Goal: Information Seeking & Learning: Learn about a topic

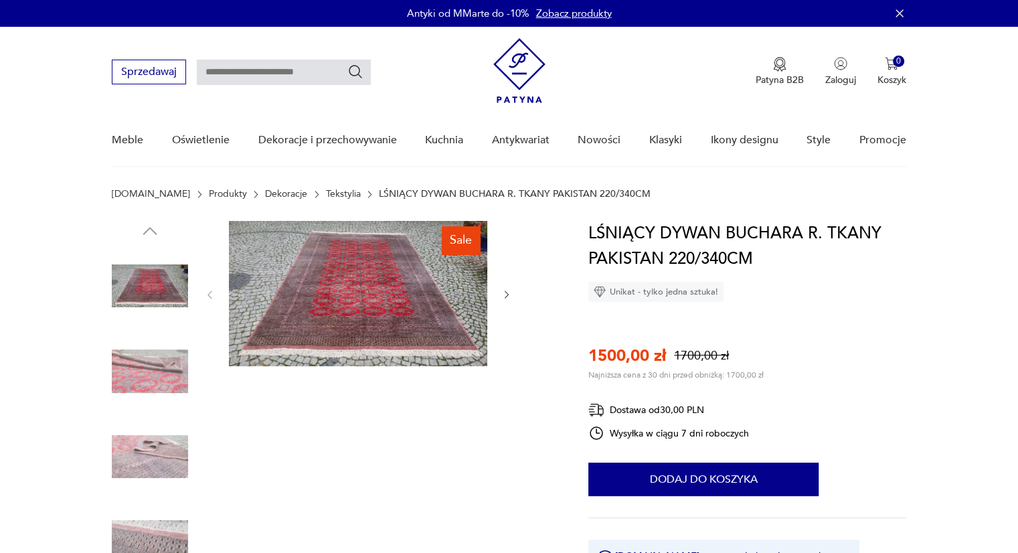
click at [326, 196] on link "Tekstylia" at bounding box center [343, 194] width 35 height 11
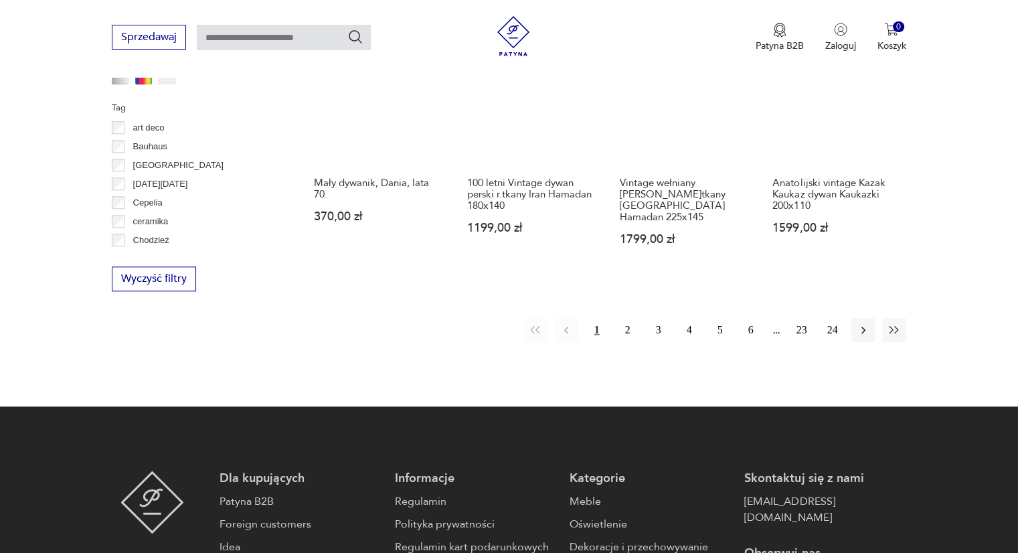
scroll to position [1357, 0]
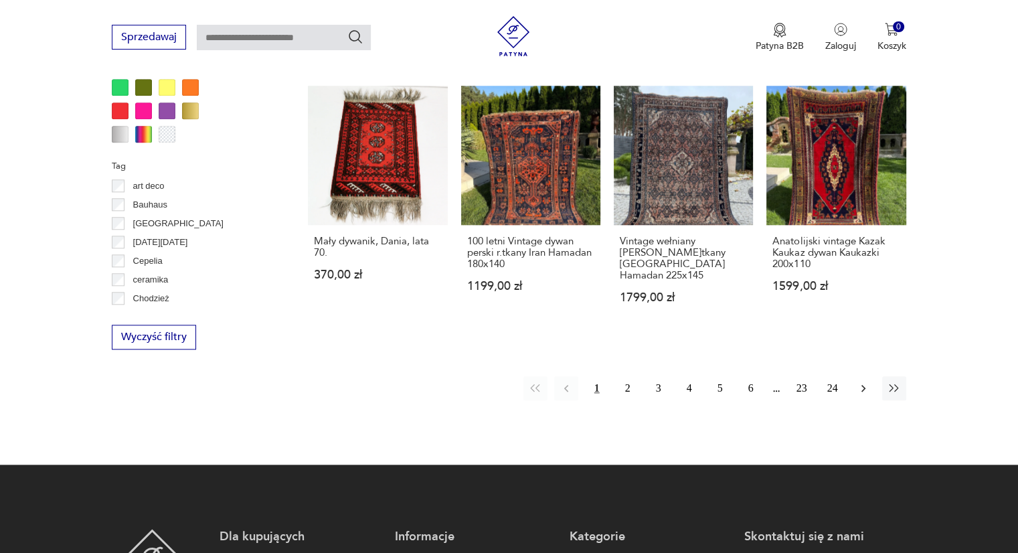
click at [858, 381] on icon "button" at bounding box center [862, 387] width 13 height 13
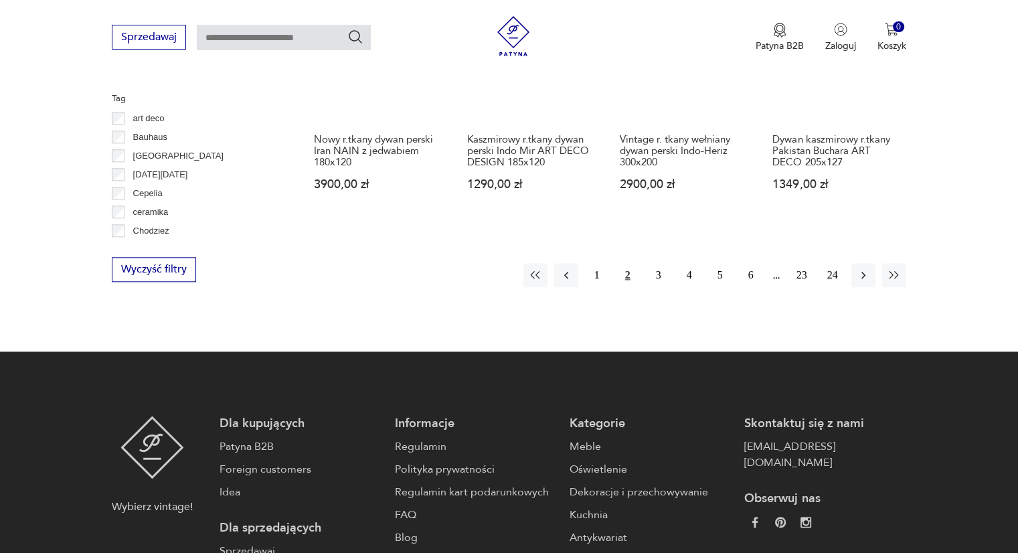
scroll to position [1492, 0]
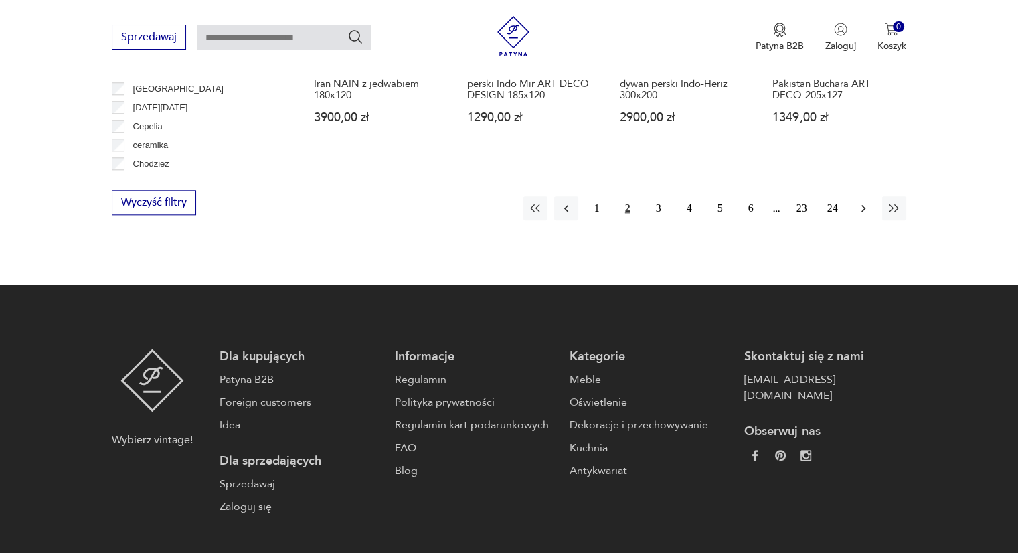
click at [866, 201] on icon "button" at bounding box center [862, 207] width 13 height 13
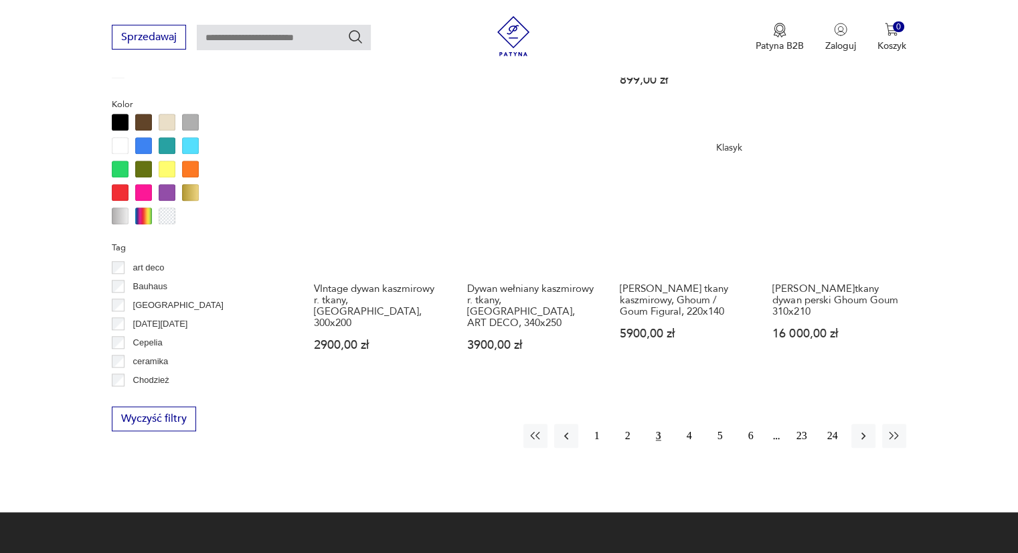
scroll to position [1321, 0]
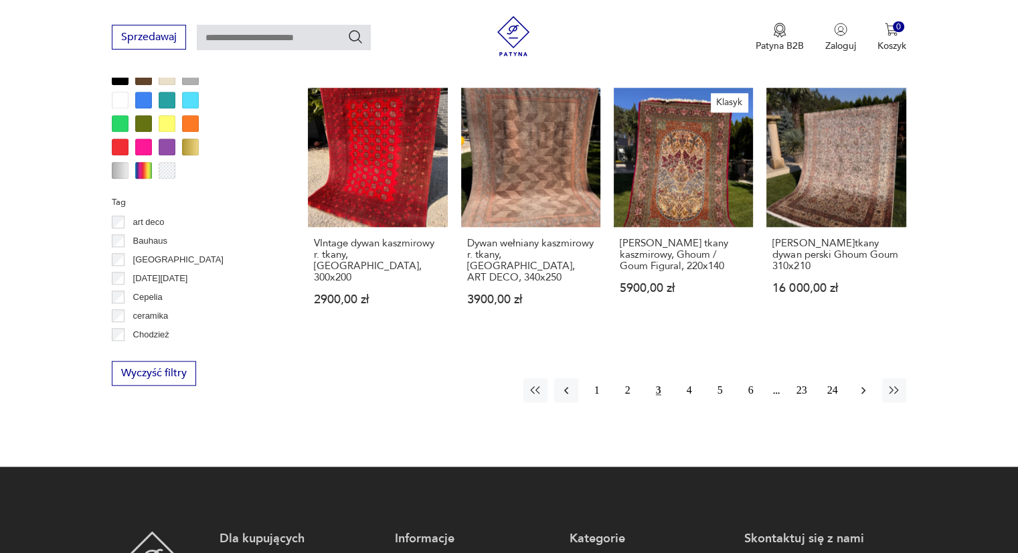
click at [865, 383] on icon "button" at bounding box center [862, 389] width 13 height 13
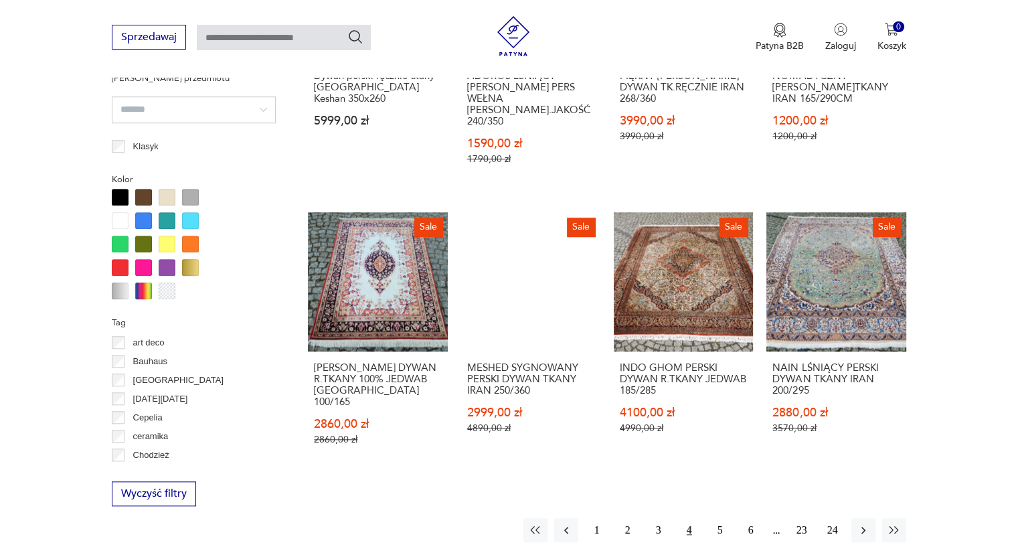
scroll to position [1224, 0]
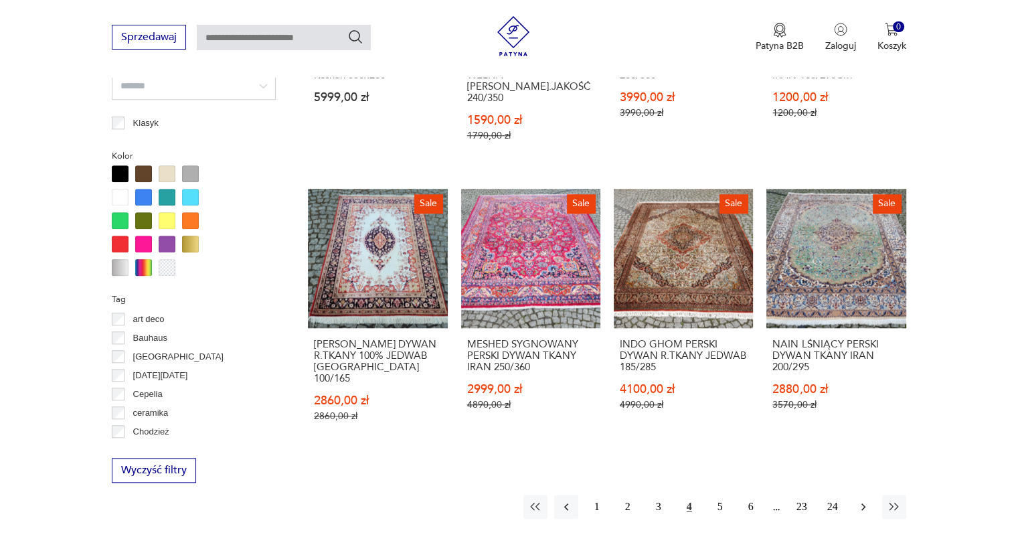
click at [866, 500] on icon "button" at bounding box center [862, 506] width 13 height 13
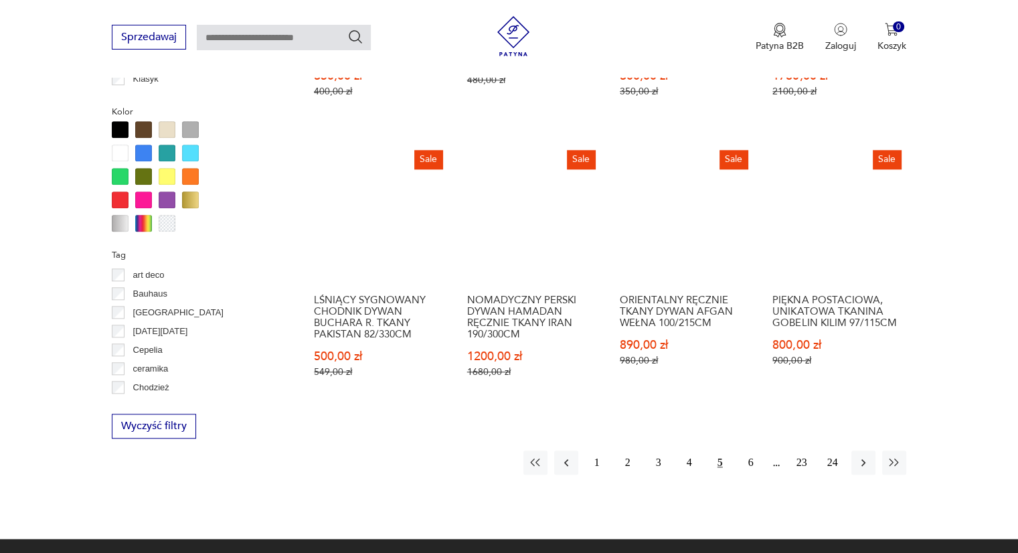
scroll to position [1291, 0]
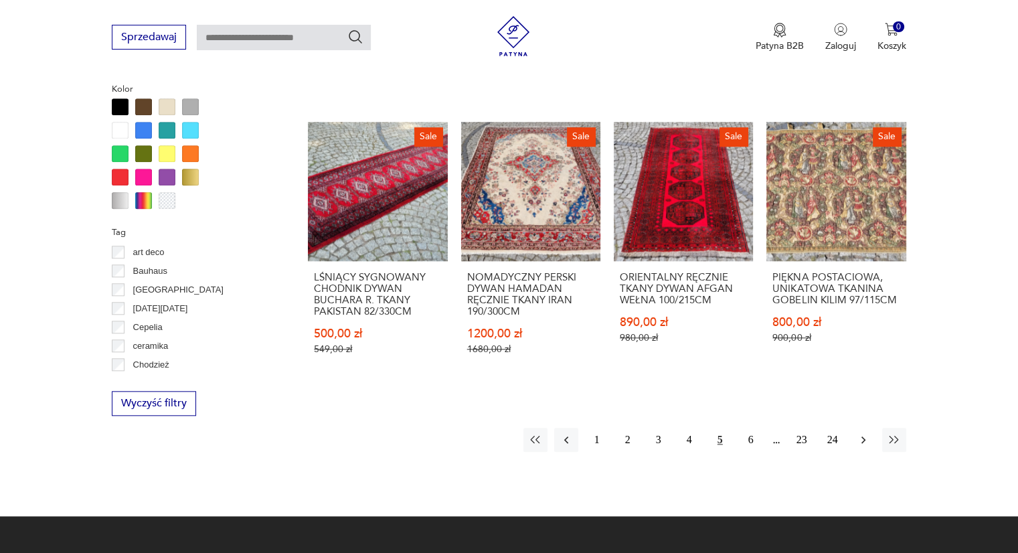
click at [860, 433] on icon "button" at bounding box center [862, 439] width 13 height 13
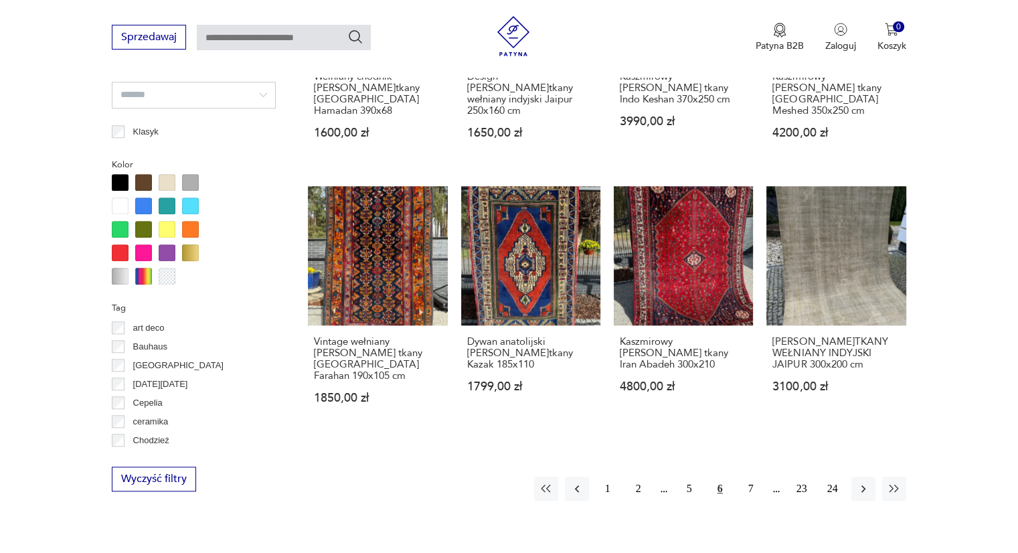
scroll to position [1224, 0]
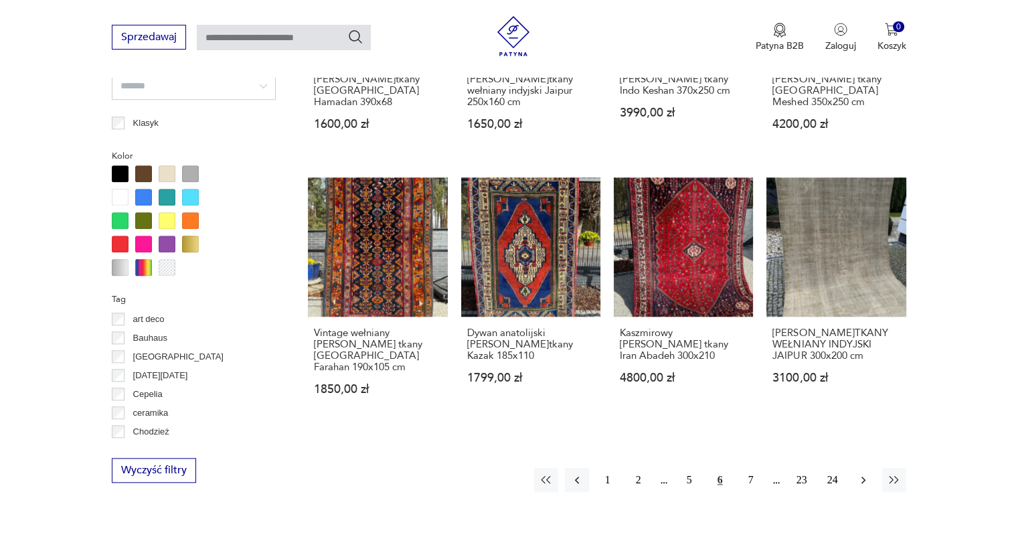
click at [858, 473] on icon "button" at bounding box center [862, 479] width 13 height 13
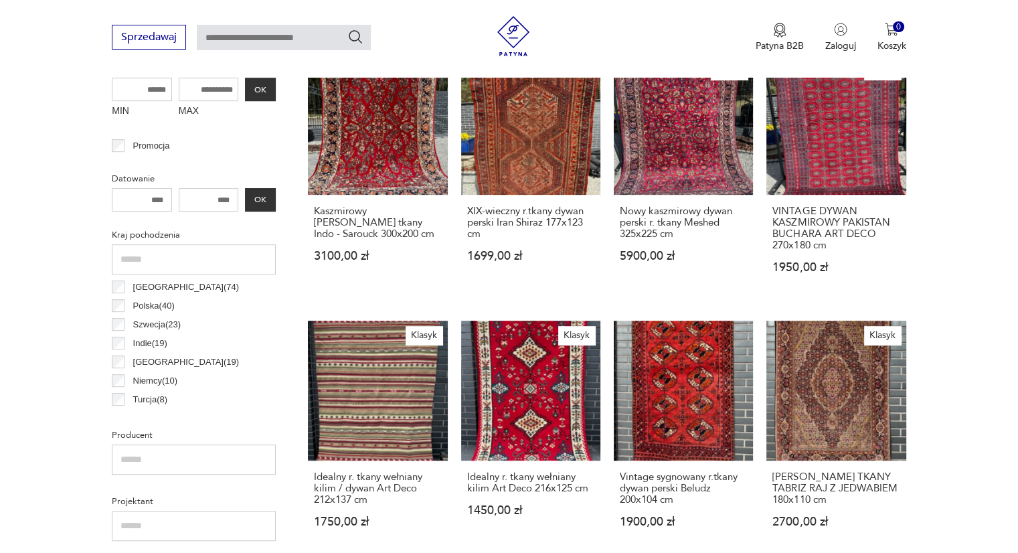
scroll to position [555, 0]
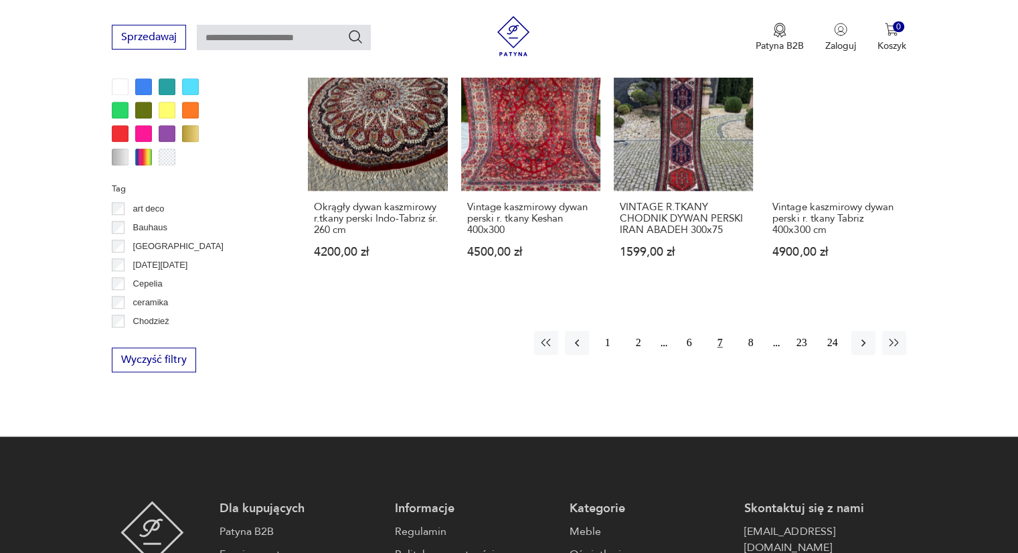
scroll to position [1358, 0]
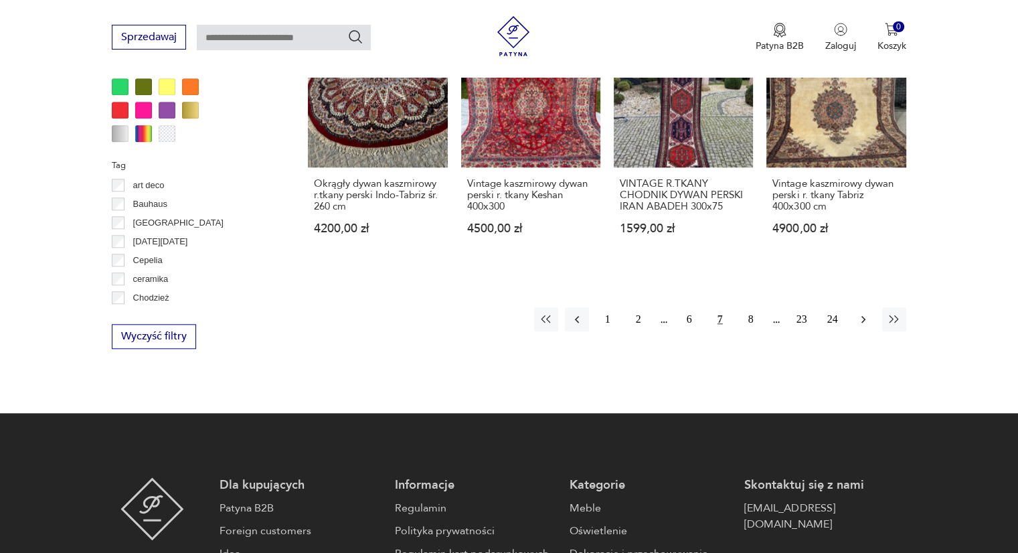
click at [858, 317] on icon "button" at bounding box center [862, 318] width 13 height 13
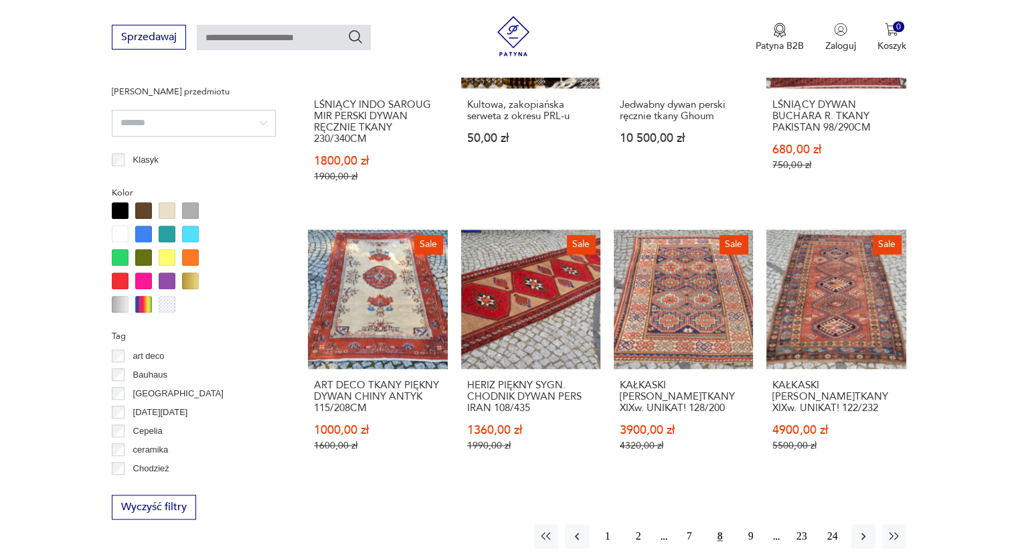
scroll to position [1358, 0]
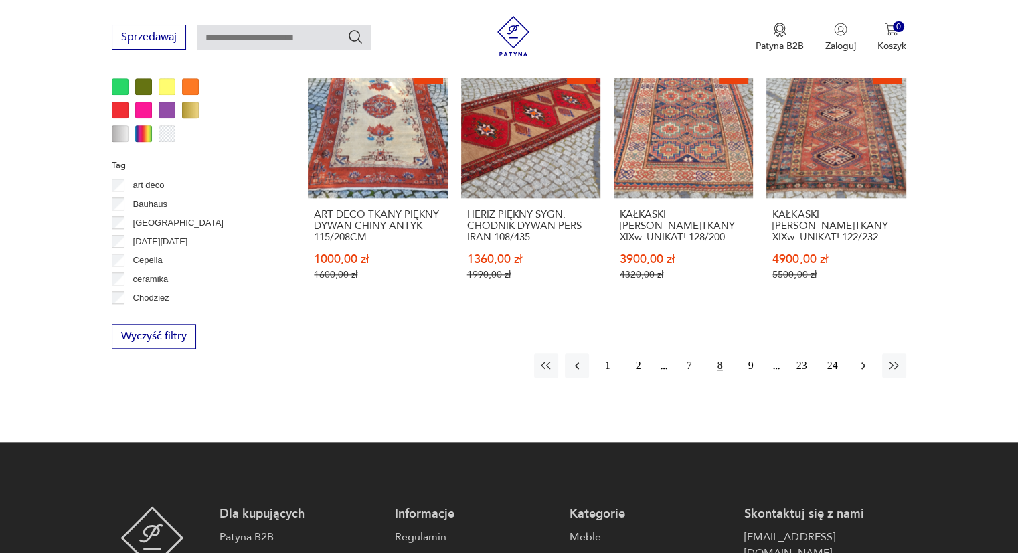
click at [865, 359] on icon "button" at bounding box center [862, 365] width 13 height 13
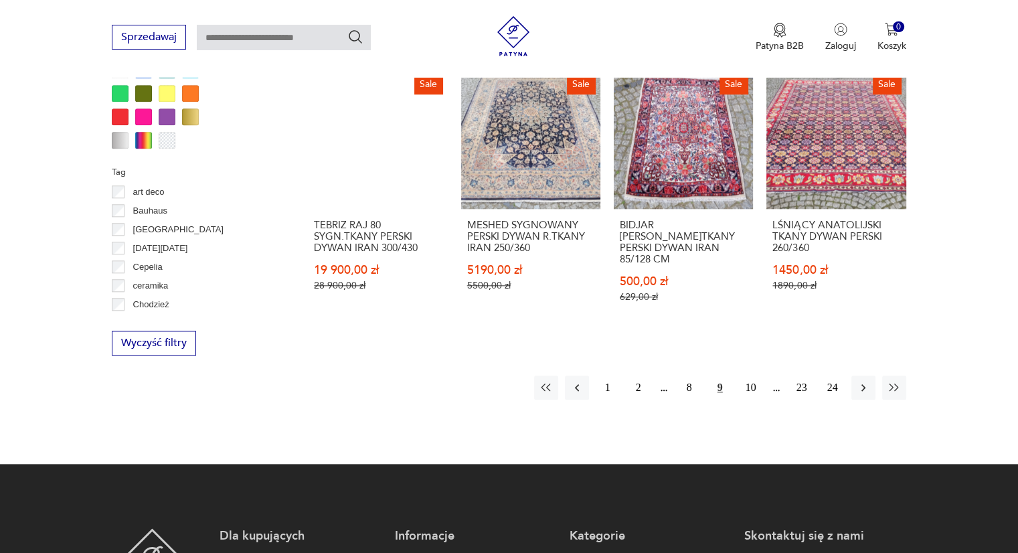
scroll to position [1358, 0]
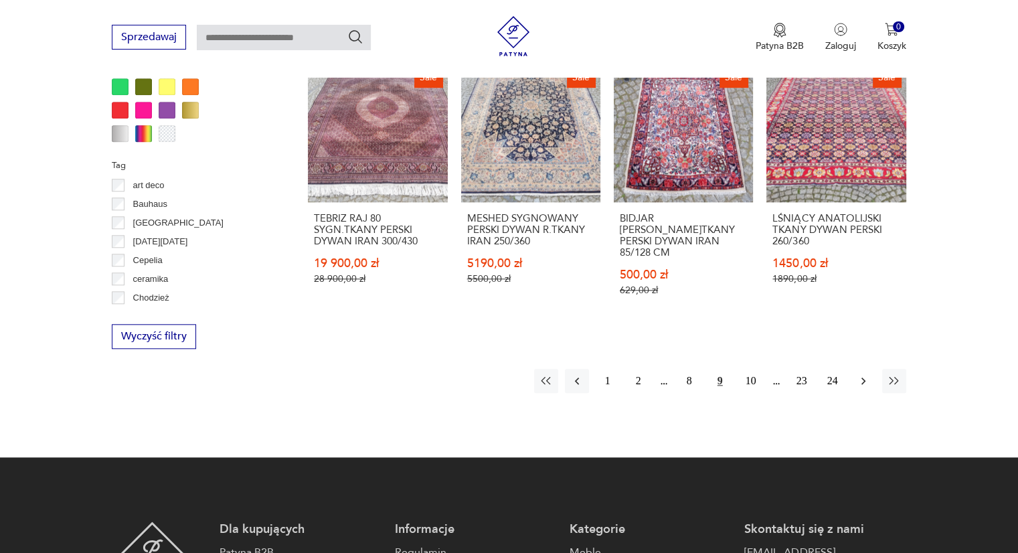
click at [864, 374] on icon "button" at bounding box center [862, 380] width 13 height 13
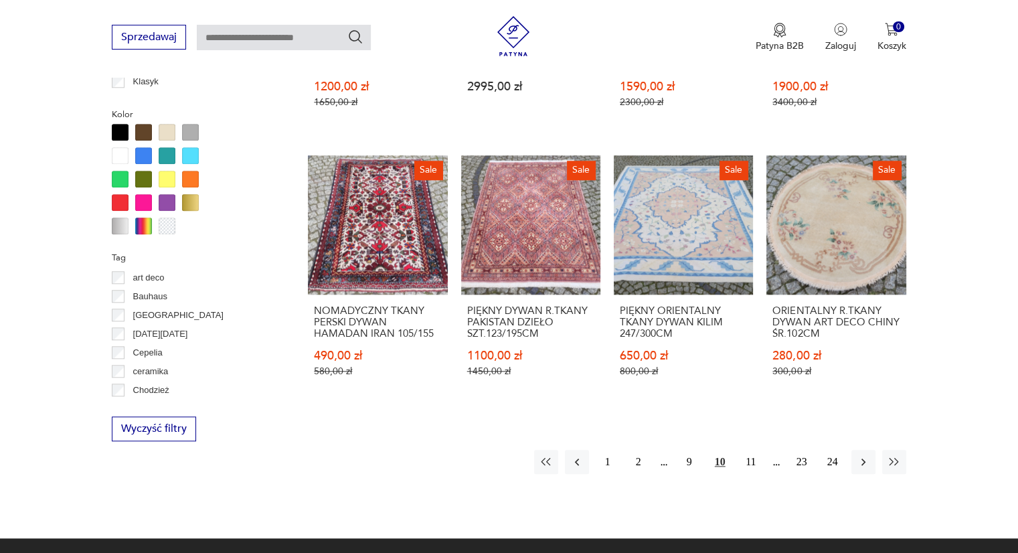
scroll to position [1425, 0]
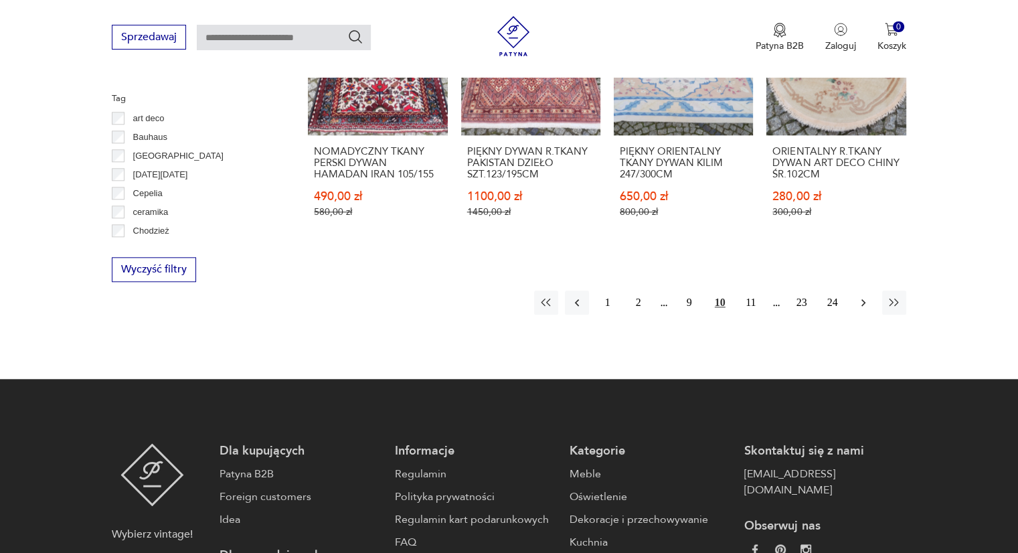
click at [864, 296] on icon "button" at bounding box center [862, 302] width 13 height 13
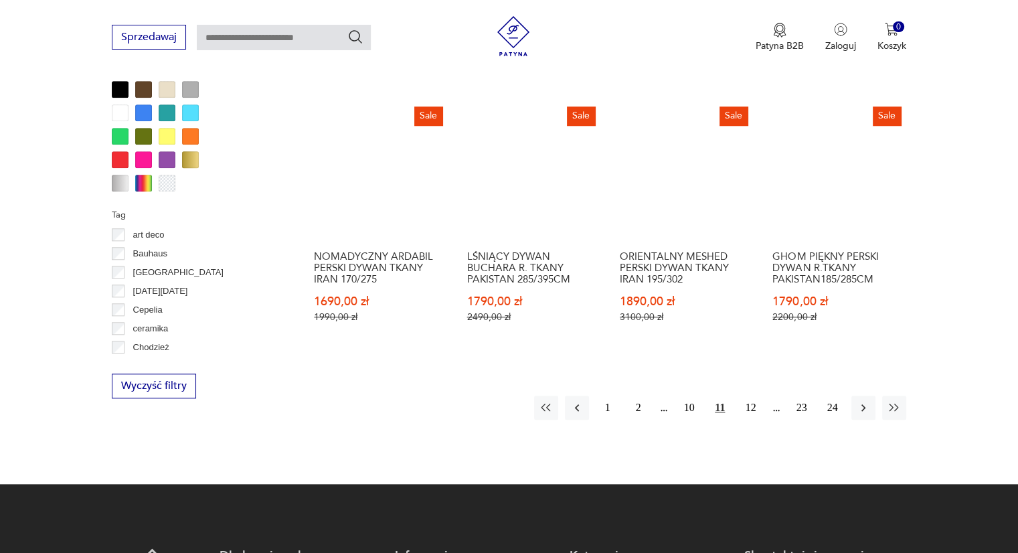
scroll to position [1358, 0]
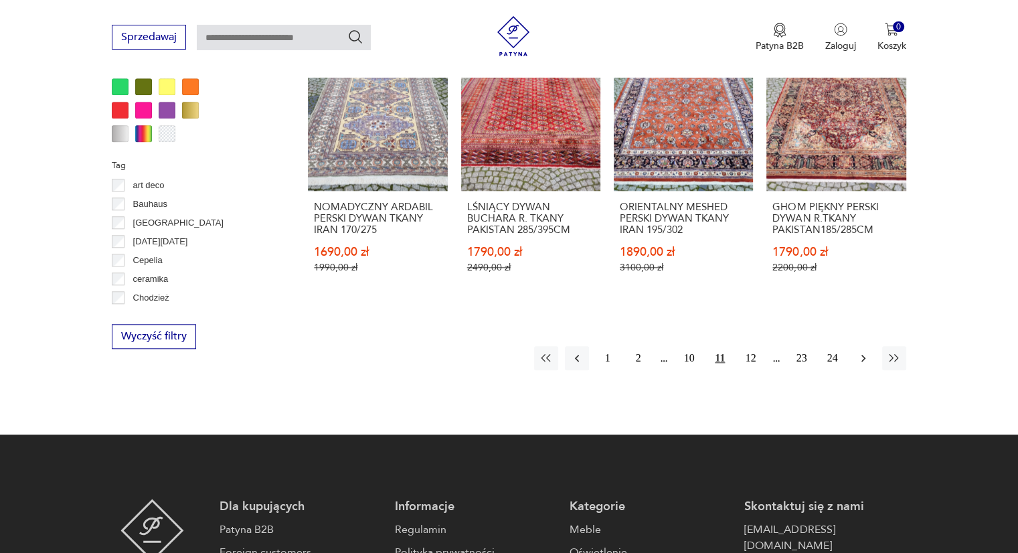
click at [867, 355] on icon "button" at bounding box center [862, 357] width 13 height 13
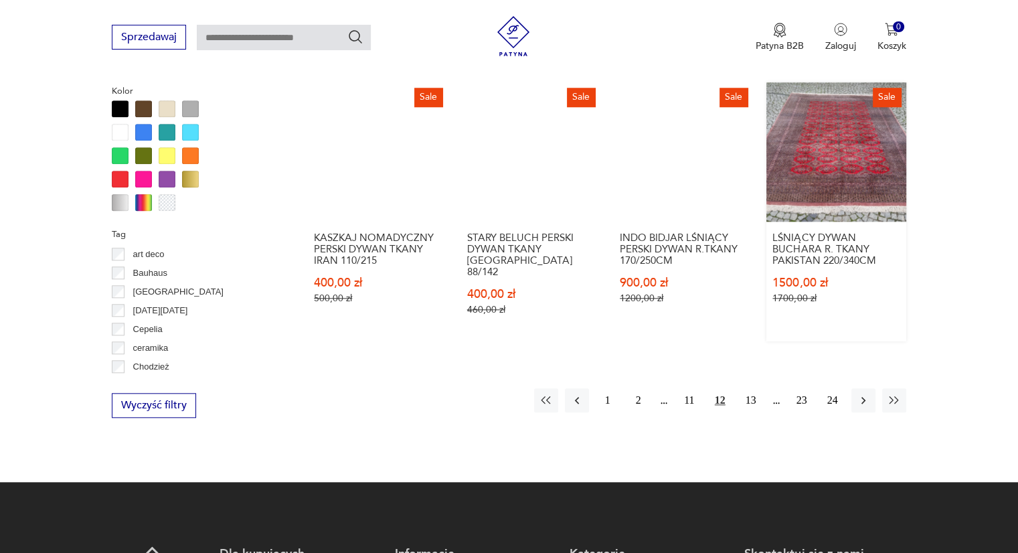
scroll to position [1291, 0]
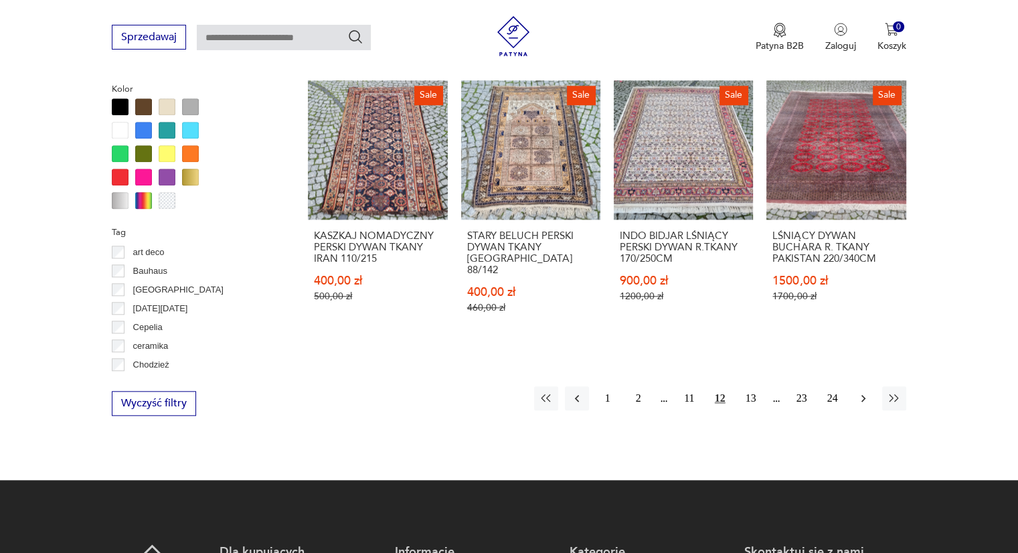
click at [854, 386] on button "button" at bounding box center [863, 398] width 24 height 24
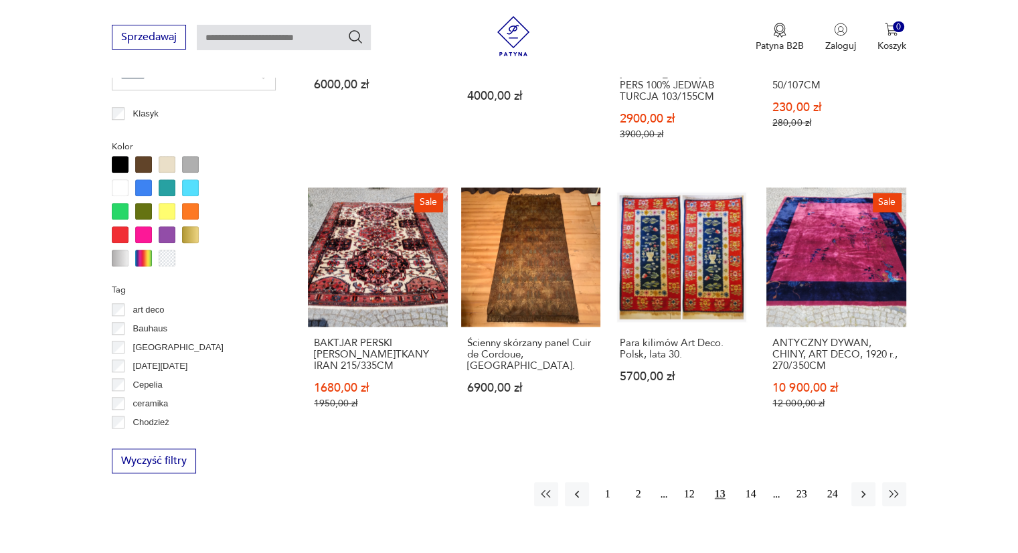
scroll to position [1425, 0]
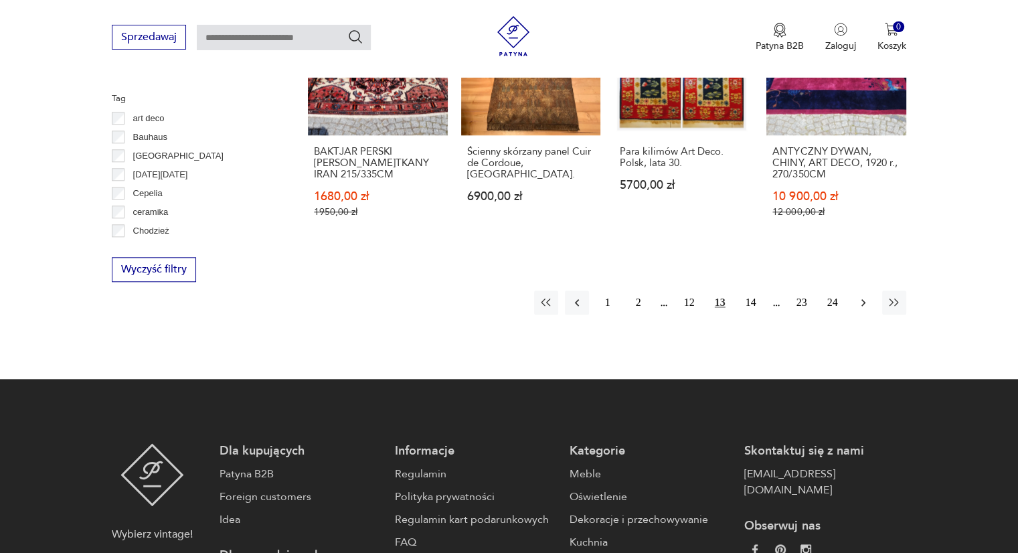
click at [856, 290] on button "button" at bounding box center [863, 302] width 24 height 24
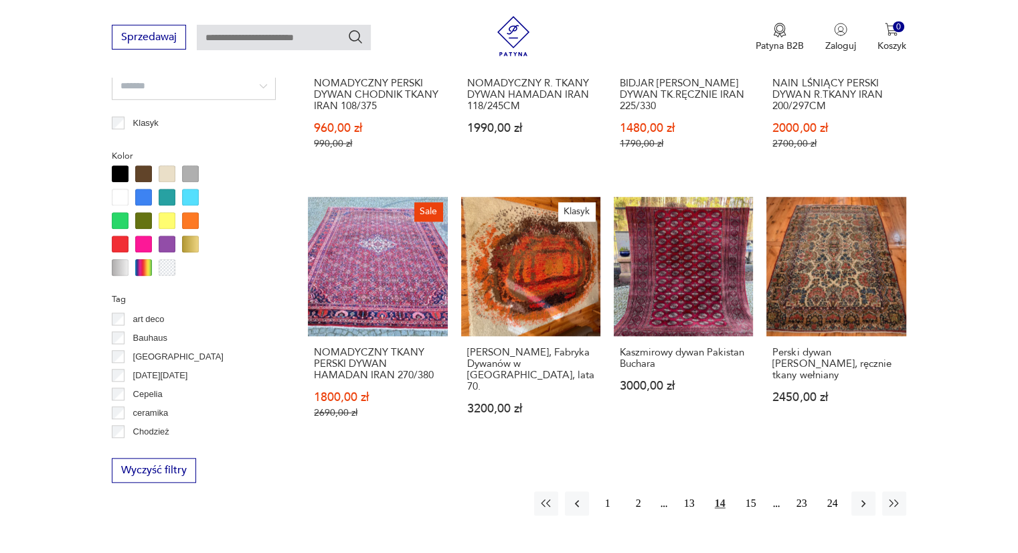
scroll to position [1492, 0]
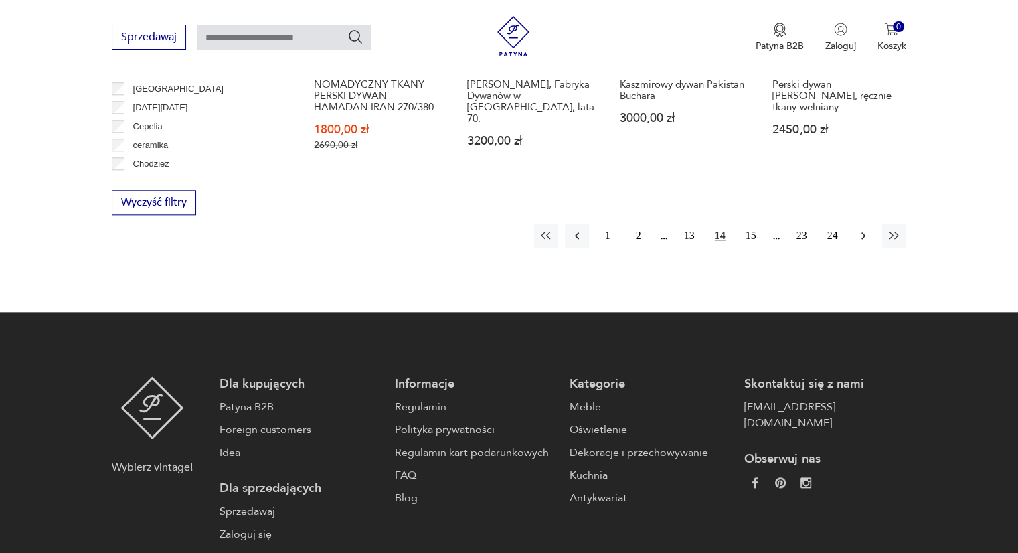
click at [856, 229] on icon "button" at bounding box center [862, 235] width 13 height 13
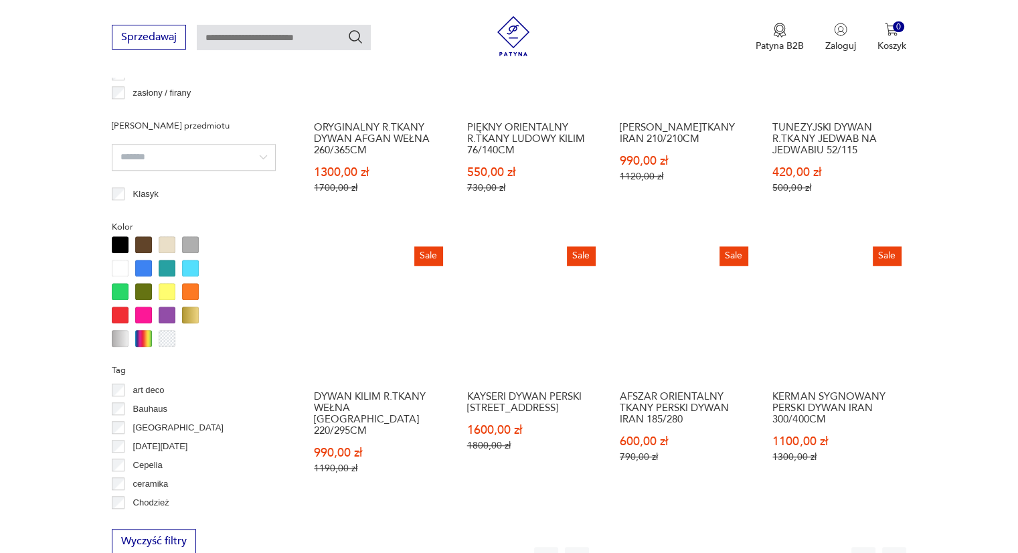
scroll to position [1358, 0]
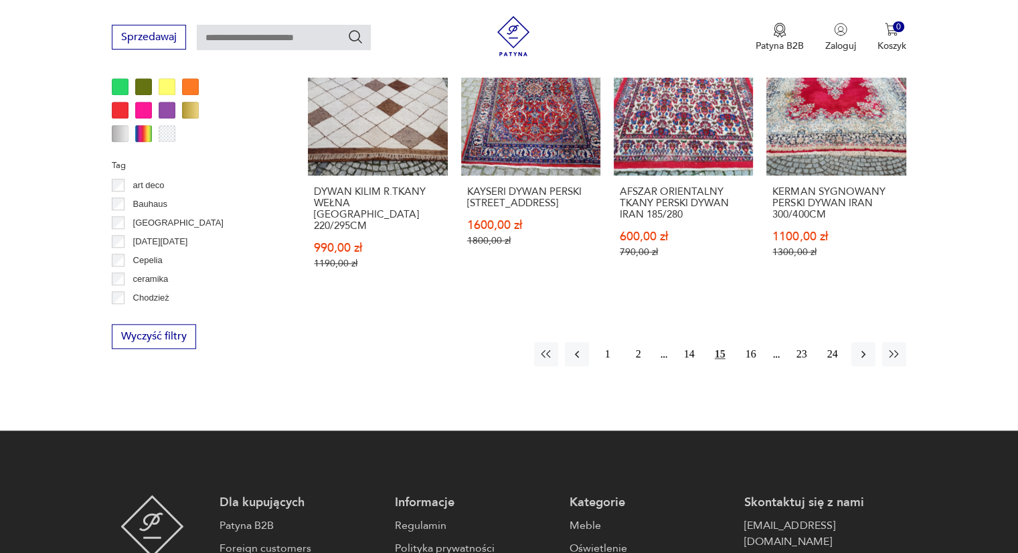
click at [859, 347] on icon "button" at bounding box center [862, 353] width 13 height 13
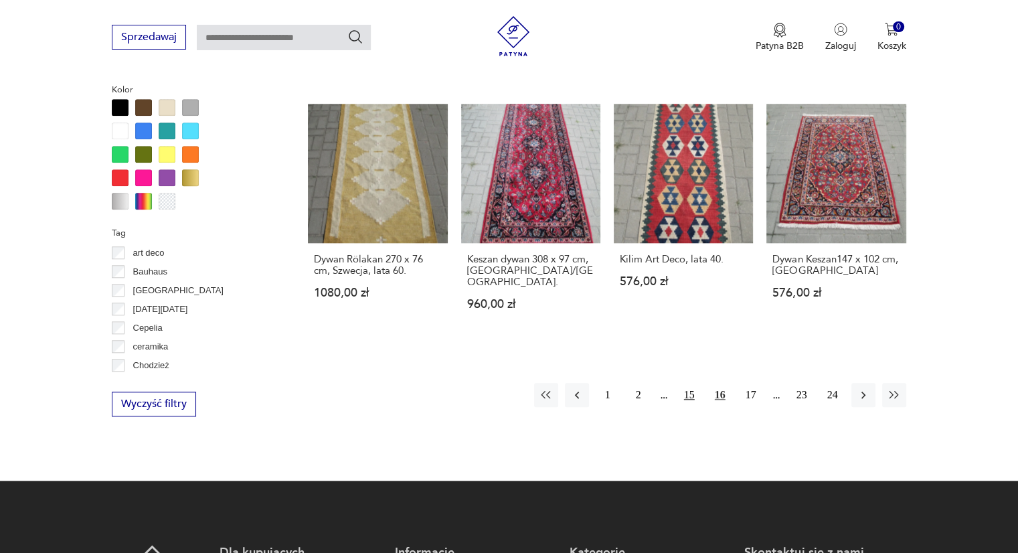
scroll to position [1291, 0]
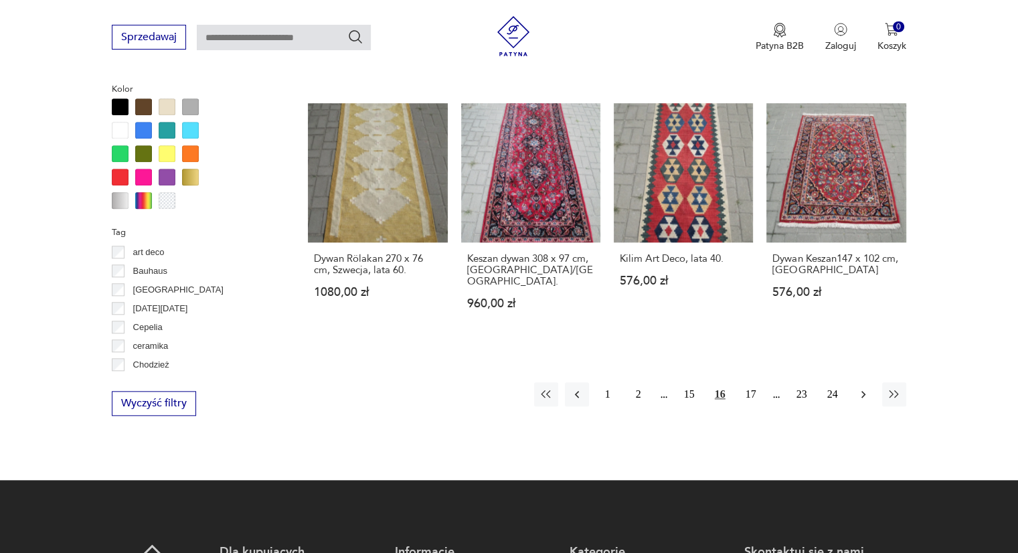
click at [862, 391] on icon "button" at bounding box center [863, 394] width 4 height 7
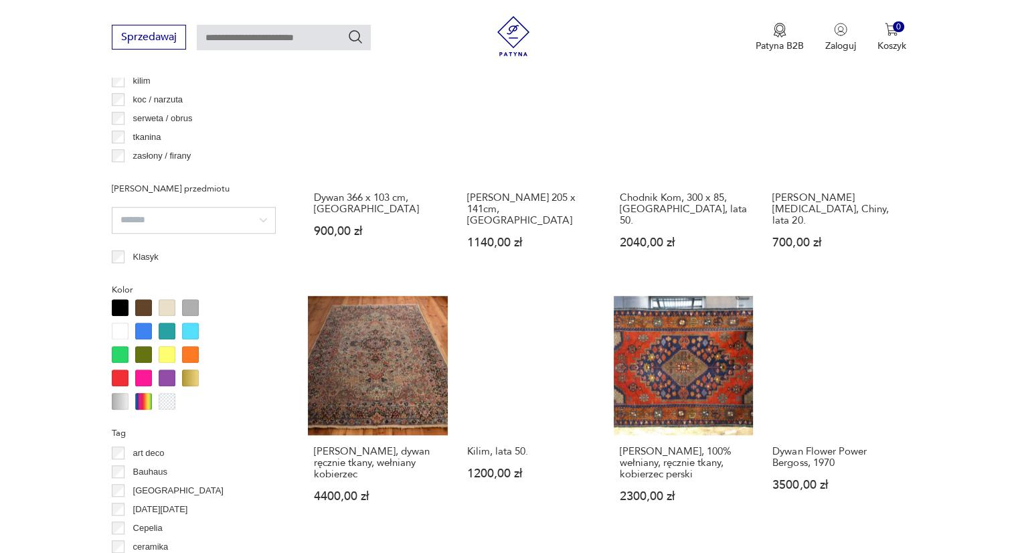
scroll to position [1291, 0]
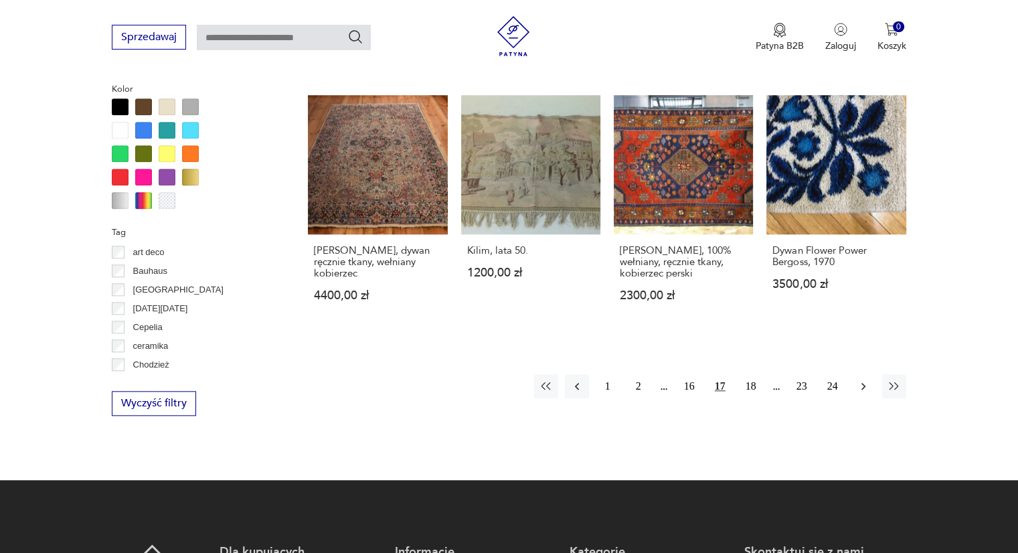
click at [862, 383] on icon "button" at bounding box center [863, 386] width 4 height 7
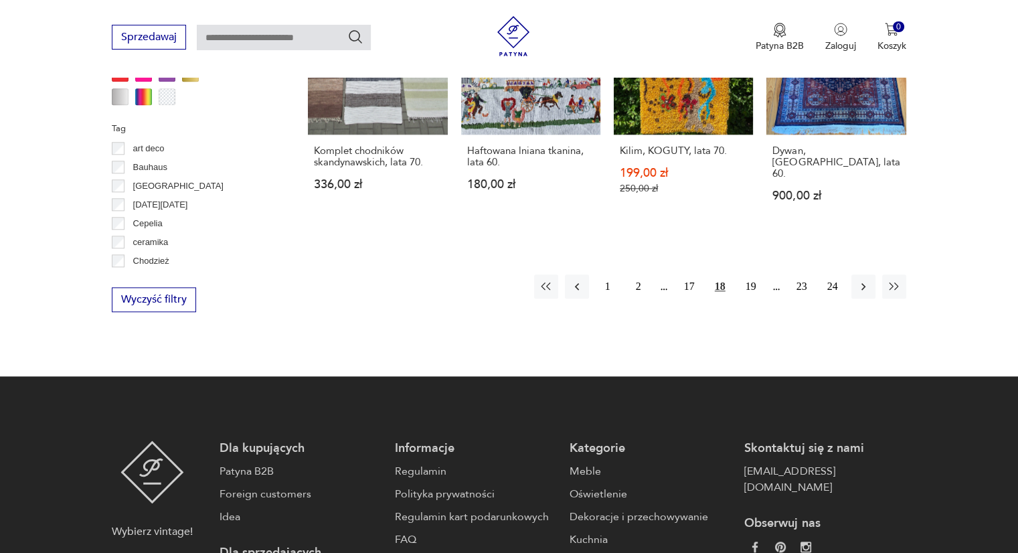
scroll to position [1425, 0]
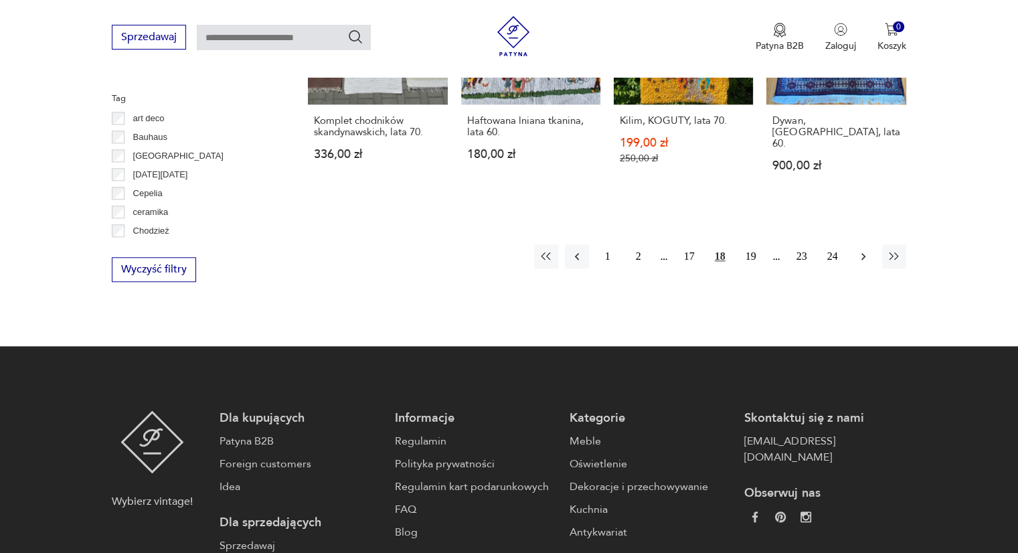
click at [863, 250] on icon "button" at bounding box center [862, 256] width 13 height 13
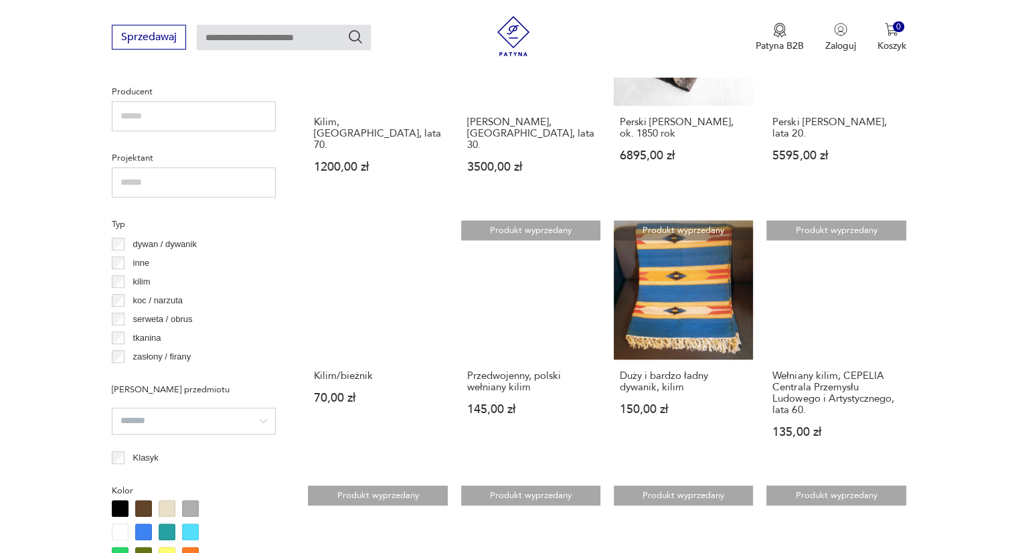
scroll to position [1090, 0]
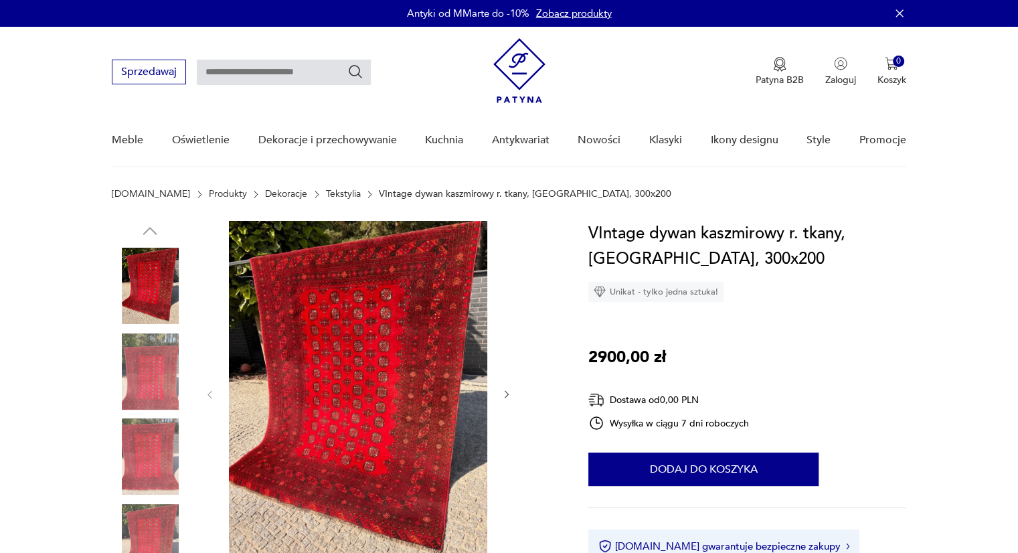
click at [435, 304] on img at bounding box center [358, 393] width 258 height 345
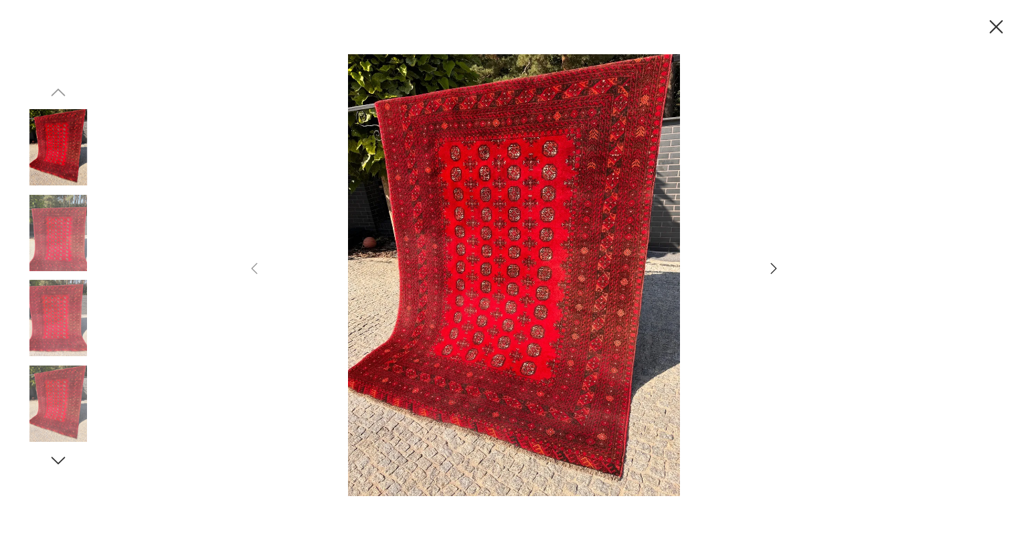
click at [770, 267] on icon "button" at bounding box center [773, 268] width 16 height 16
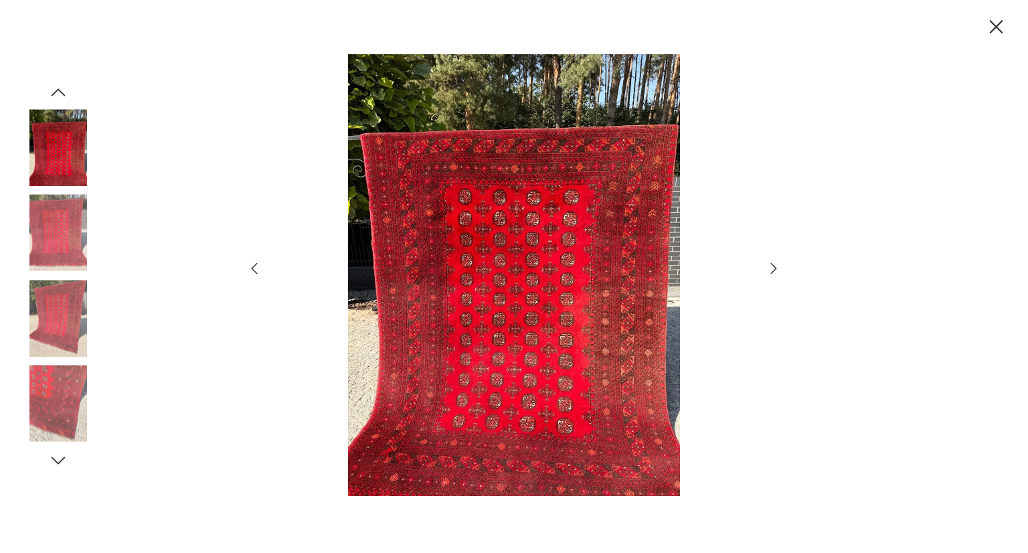
click at [770, 268] on icon "button" at bounding box center [773, 268] width 16 height 16
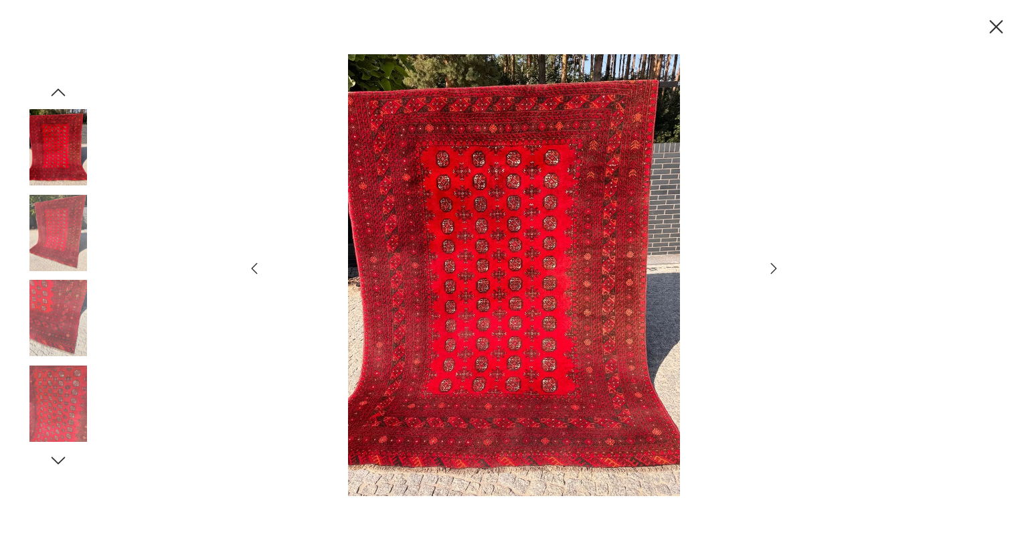
click at [770, 268] on icon "button" at bounding box center [773, 268] width 16 height 16
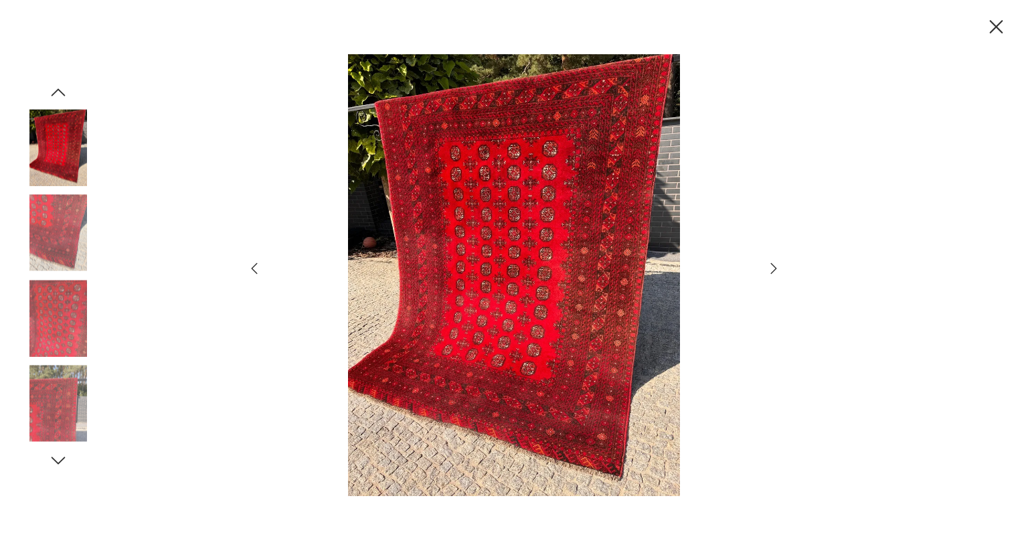
click at [770, 268] on icon "button" at bounding box center [773, 268] width 16 height 16
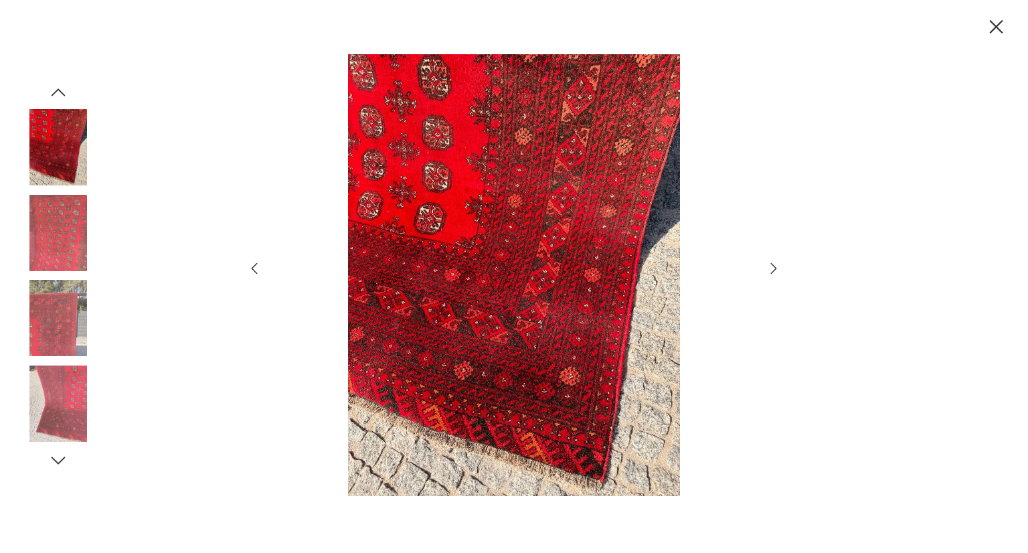
click at [770, 268] on icon "button" at bounding box center [773, 268] width 16 height 16
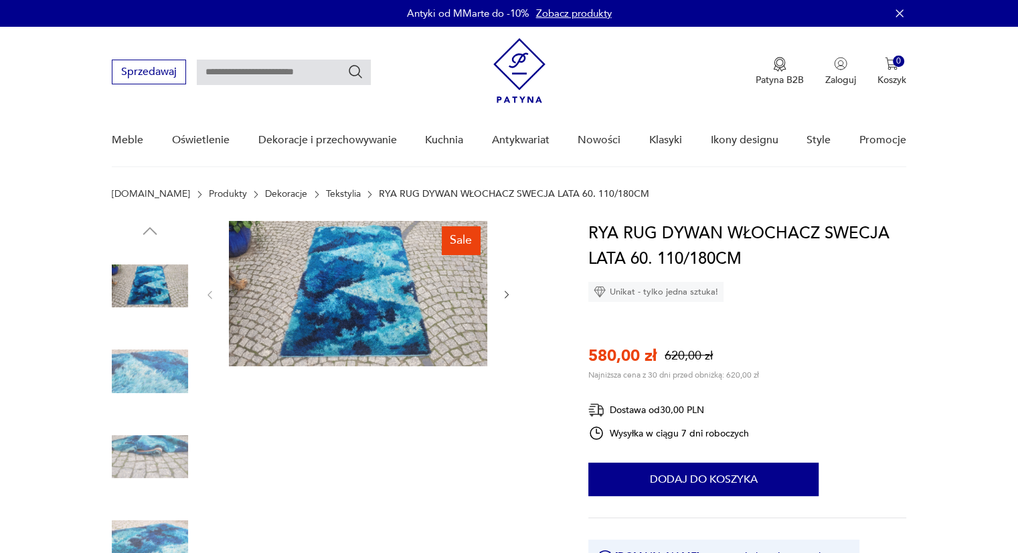
click at [392, 316] on img at bounding box center [358, 293] width 258 height 145
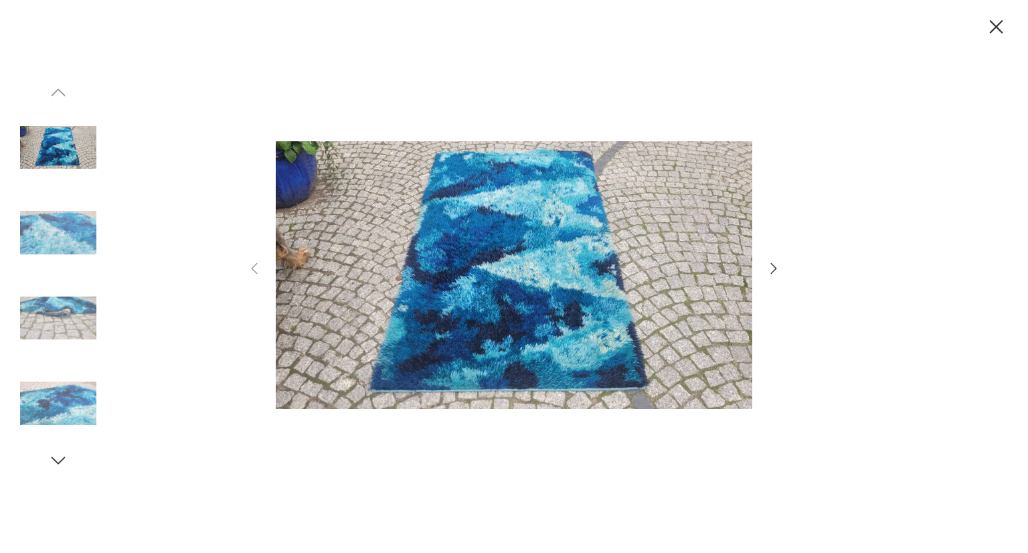
click at [767, 271] on icon "button" at bounding box center [773, 268] width 16 height 16
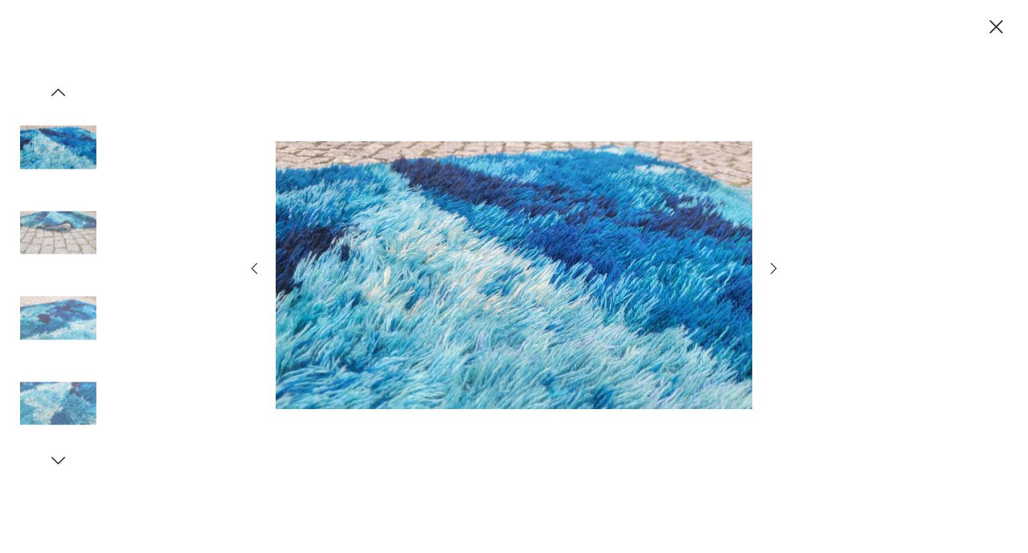
click at [767, 271] on icon "button" at bounding box center [773, 268] width 16 height 16
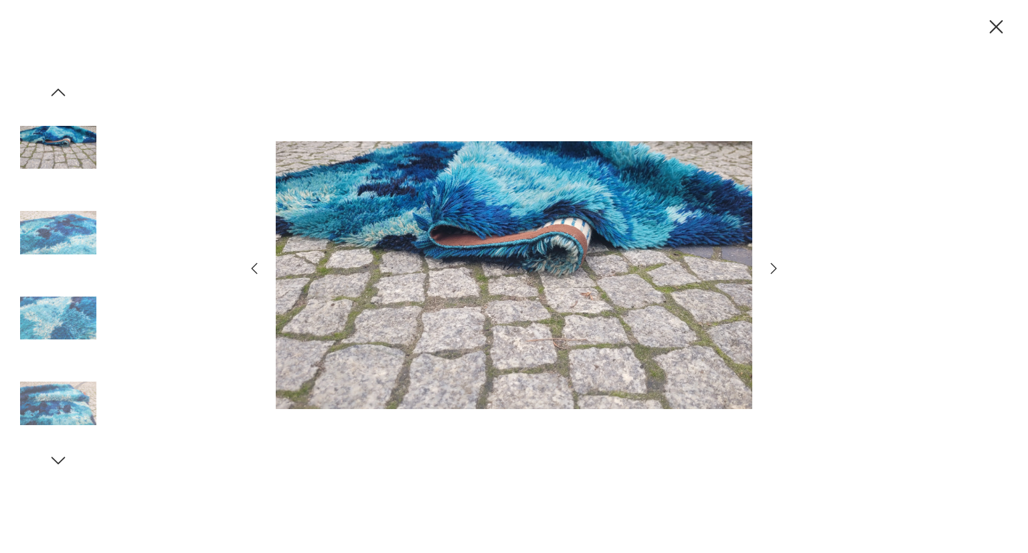
click at [767, 271] on icon "button" at bounding box center [773, 268] width 16 height 16
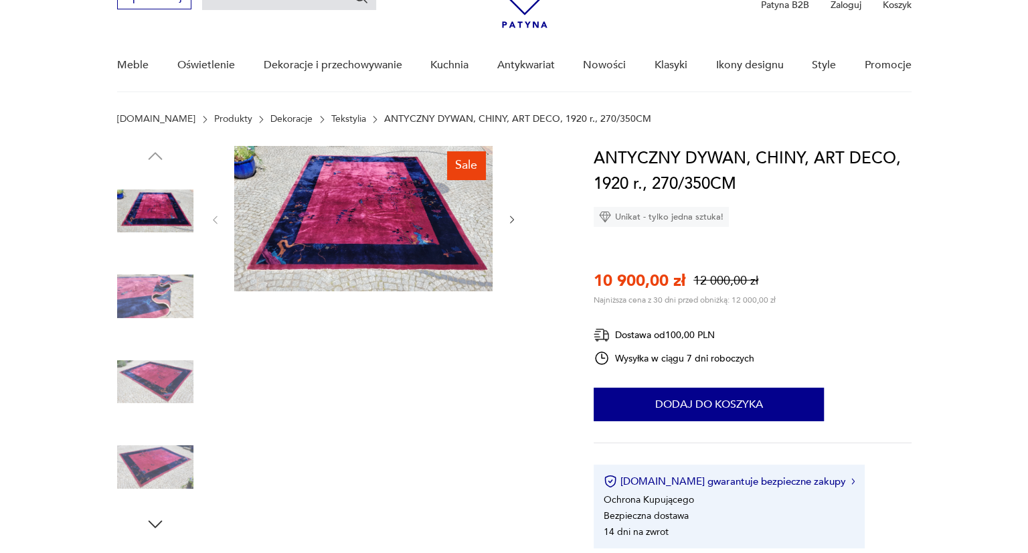
scroll to position [67, 0]
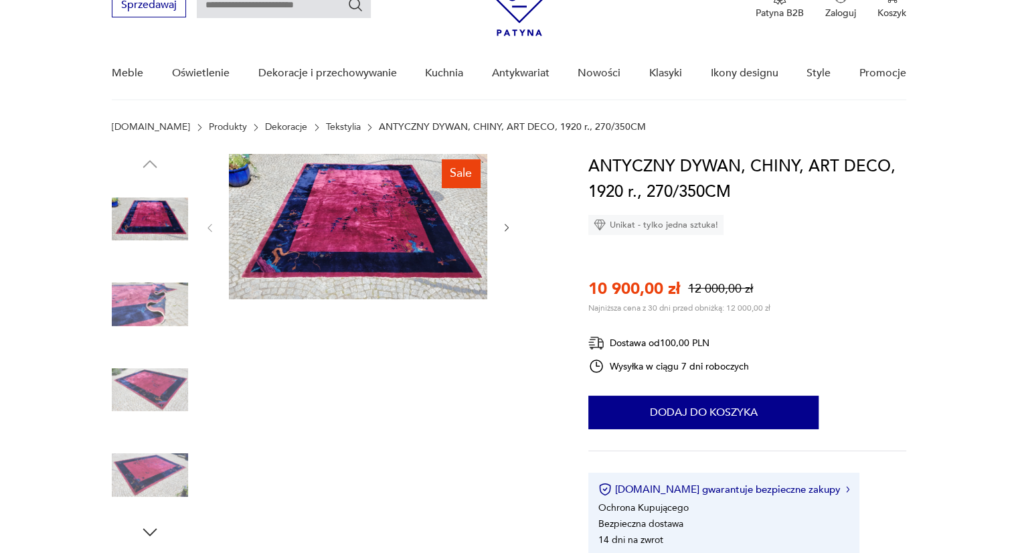
click at [286, 271] on img at bounding box center [358, 226] width 258 height 145
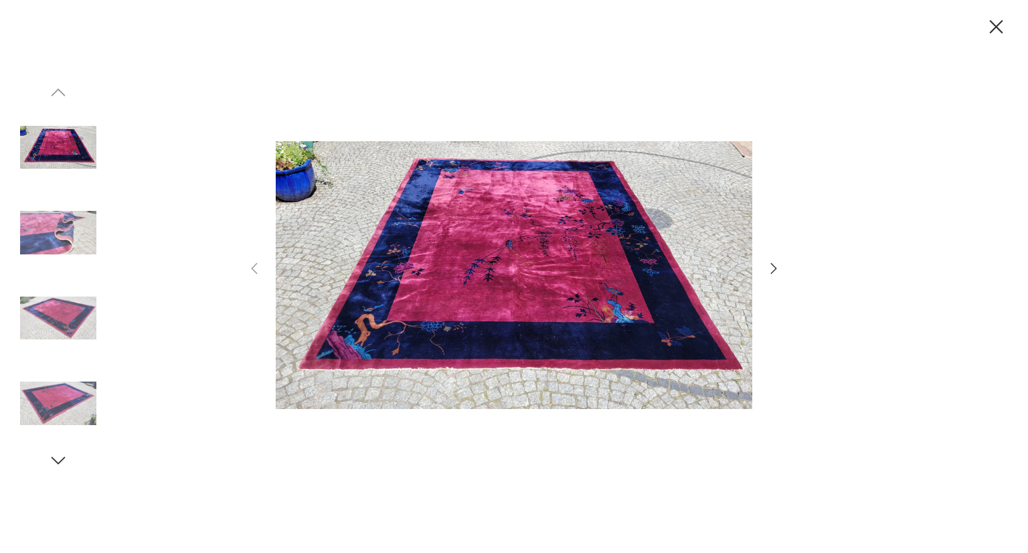
click at [773, 266] on icon "button" at bounding box center [773, 268] width 16 height 16
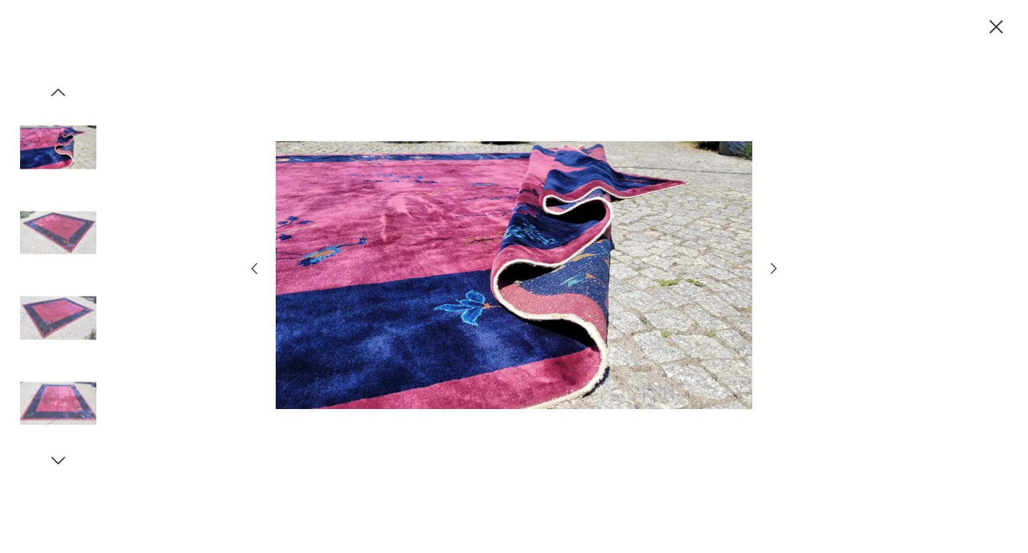
click at [773, 266] on icon "button" at bounding box center [773, 268] width 16 height 16
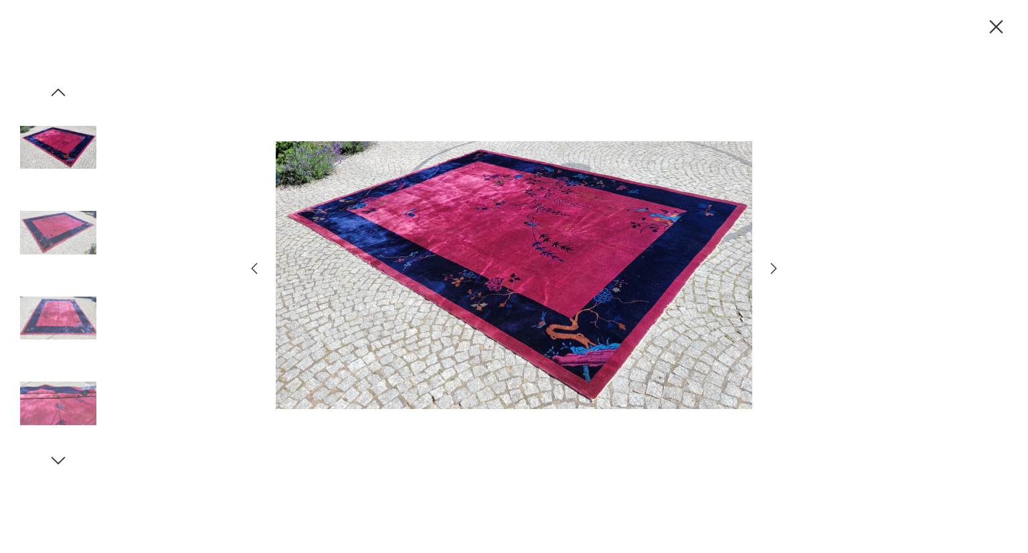
click at [773, 266] on icon "button" at bounding box center [773, 268] width 16 height 16
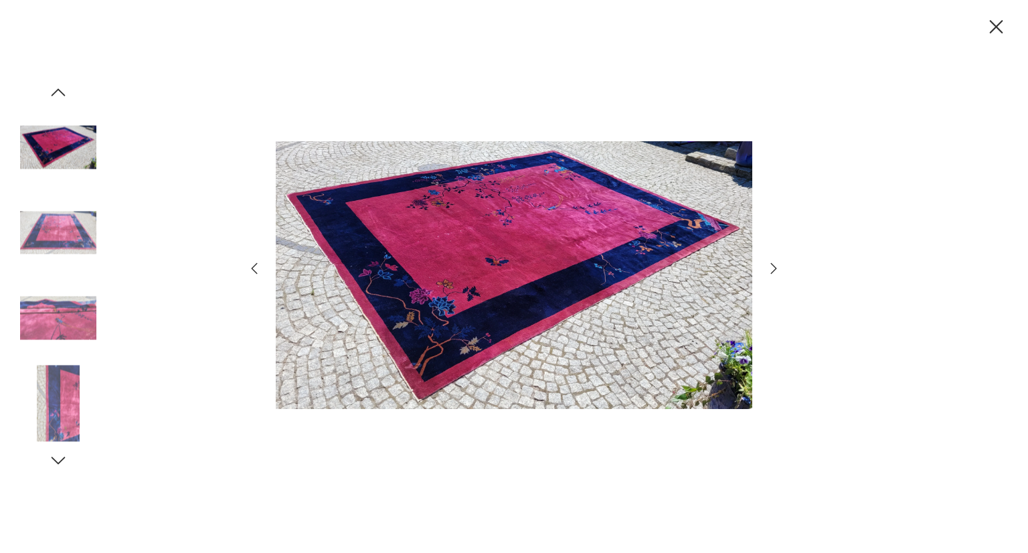
click at [773, 266] on icon "button" at bounding box center [773, 268] width 16 height 16
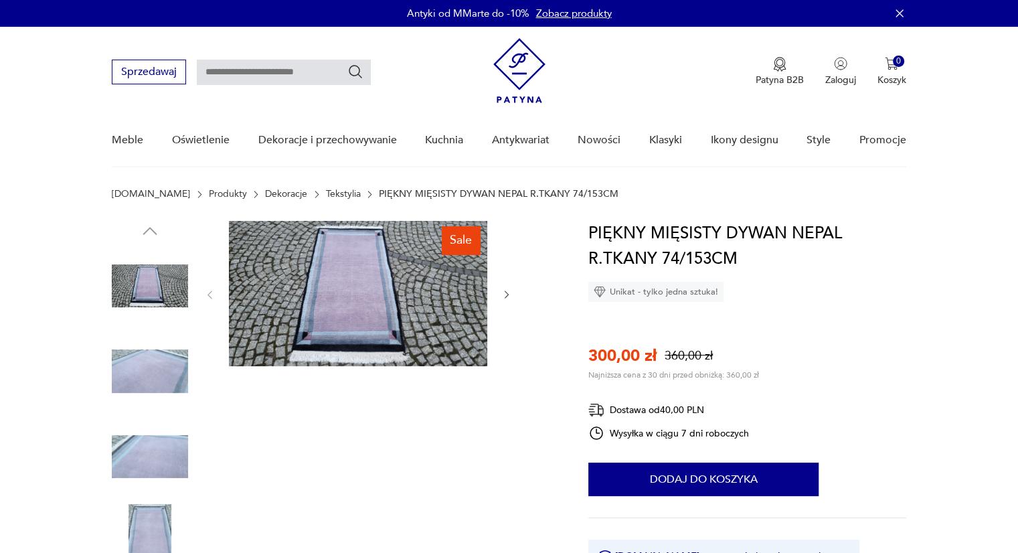
click at [313, 302] on img at bounding box center [358, 293] width 258 height 145
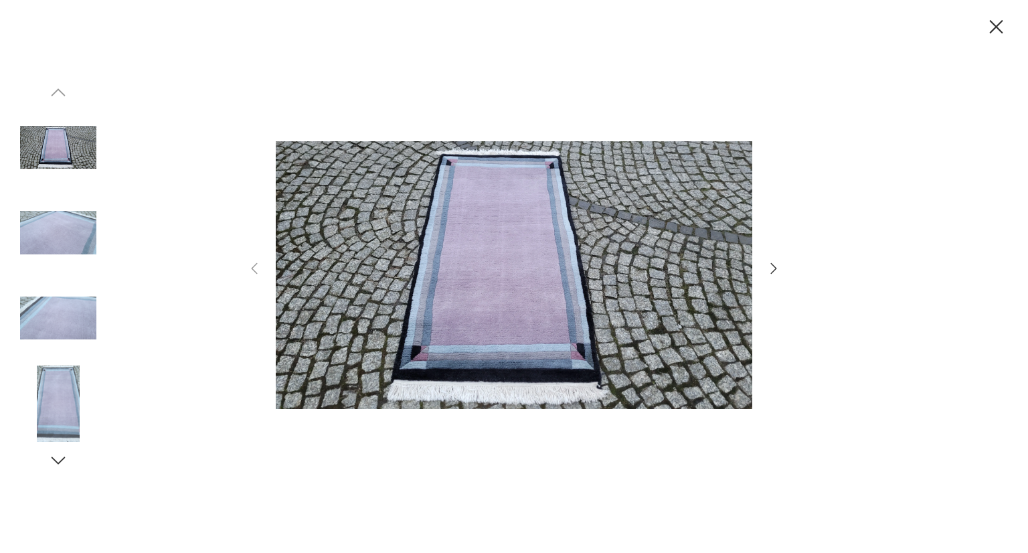
click at [773, 264] on icon "button" at bounding box center [773, 268] width 16 height 16
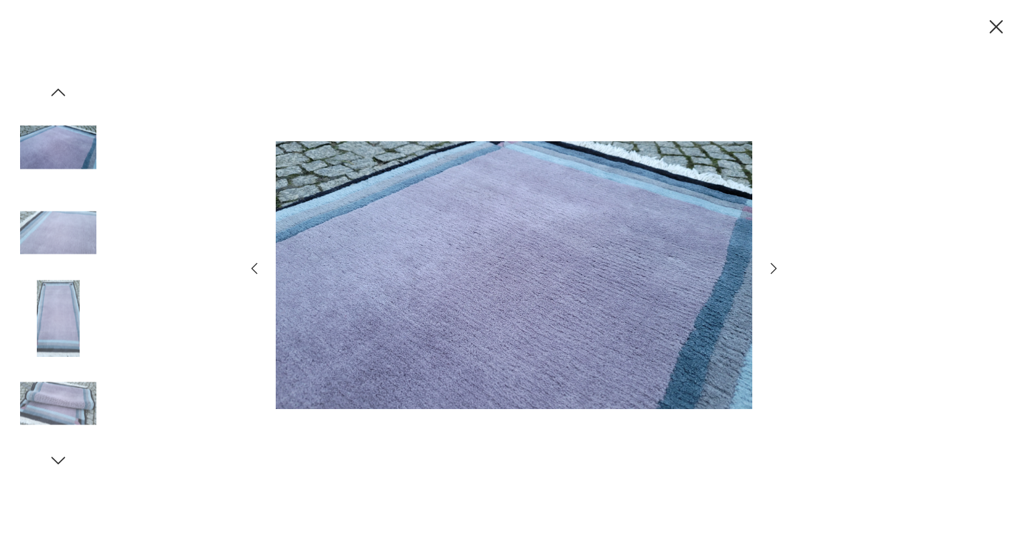
click at [773, 264] on icon "button" at bounding box center [773, 268] width 16 height 16
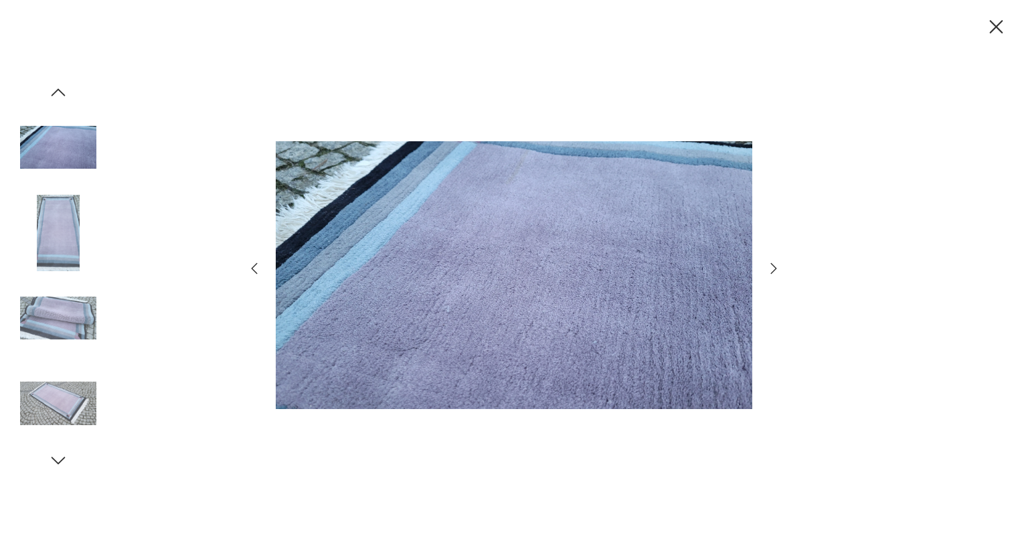
click at [773, 264] on icon "button" at bounding box center [773, 268] width 16 height 16
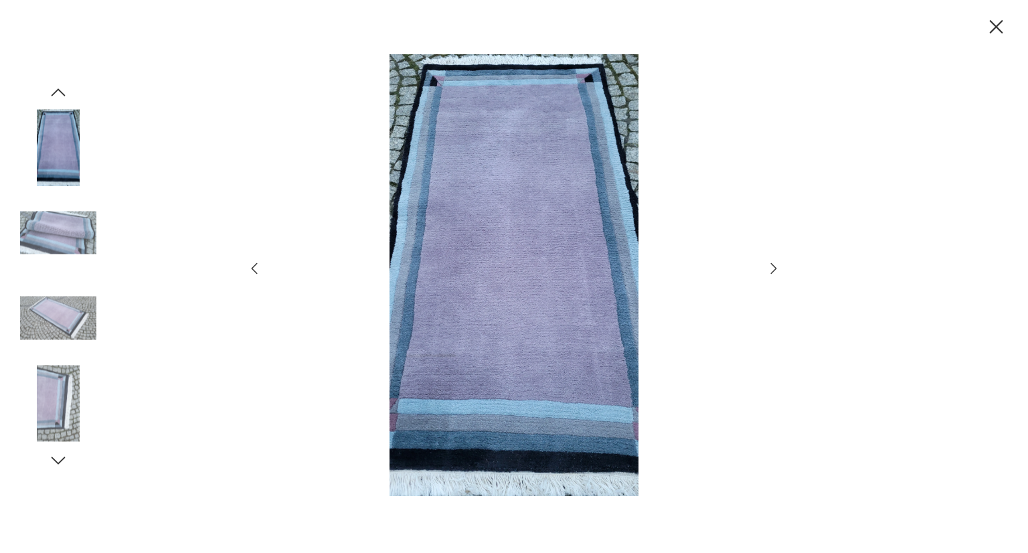
click at [773, 264] on icon "button" at bounding box center [773, 268] width 16 height 16
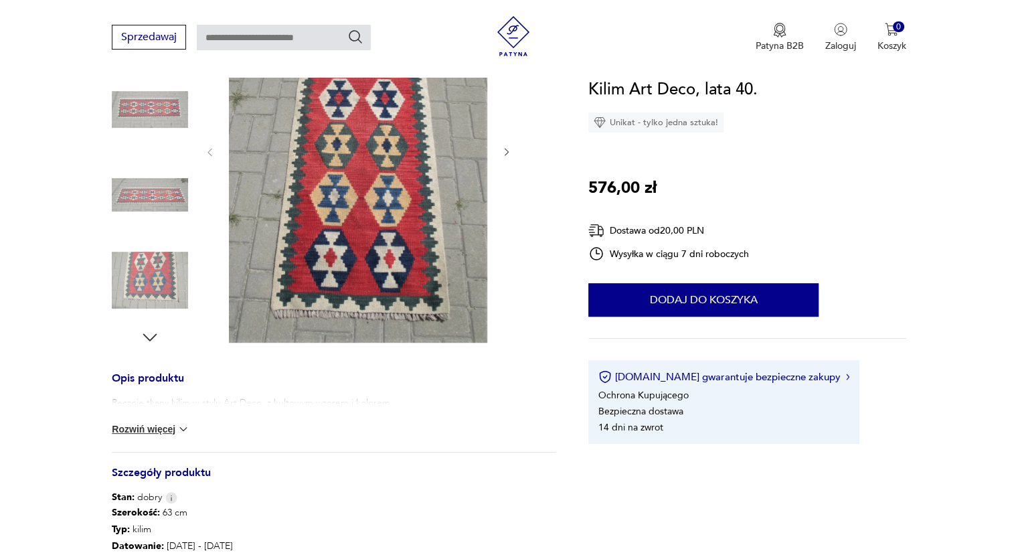
scroll to position [268, 0]
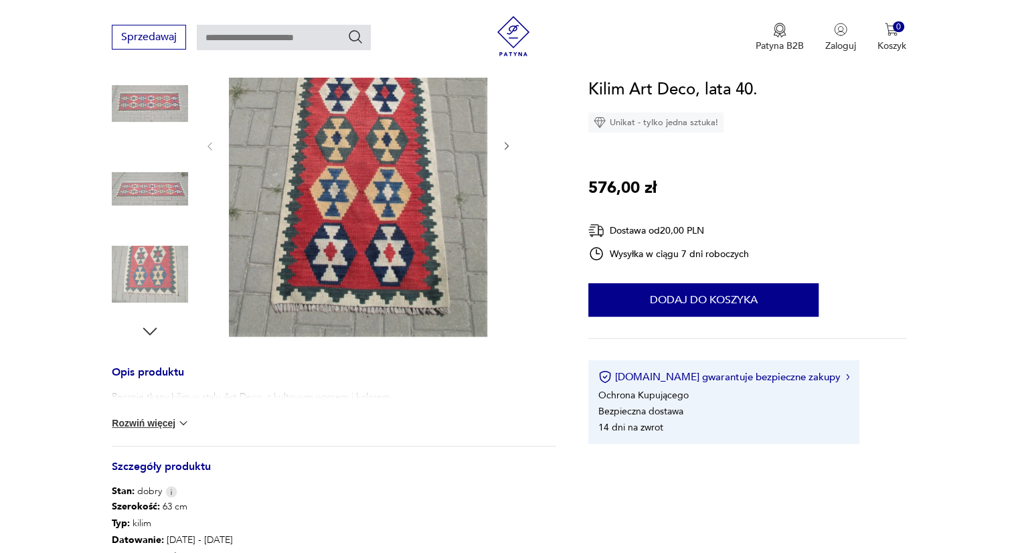
click at [114, 423] on button "Rozwiń więcej" at bounding box center [151, 422] width 78 height 13
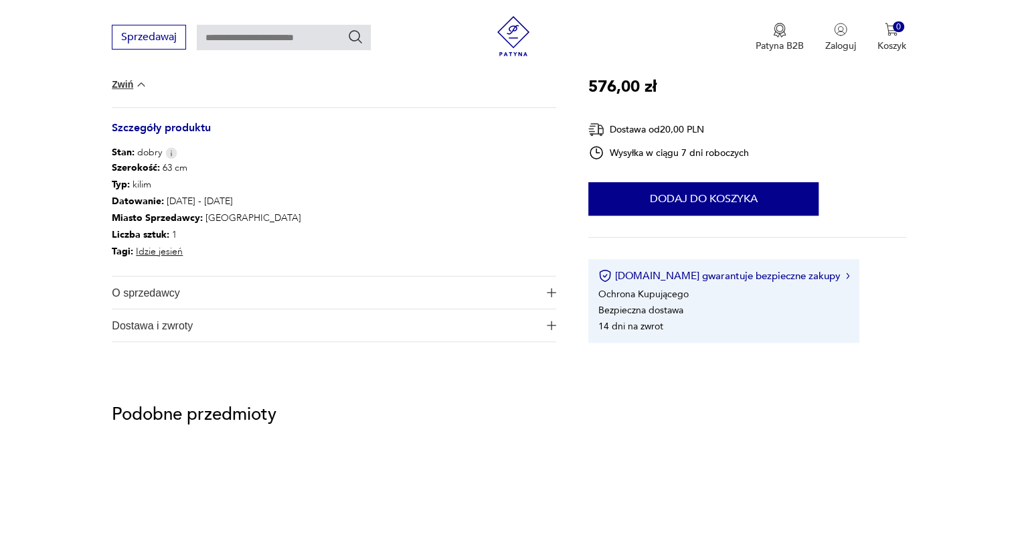
scroll to position [736, 0]
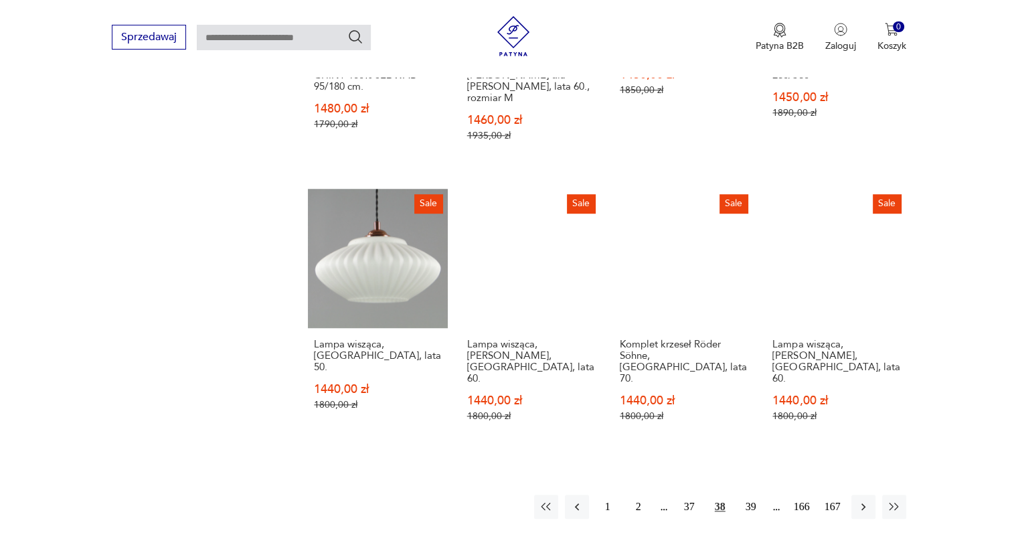
scroll to position [1176, 0]
